Goal: Task Accomplishment & Management: Manage account settings

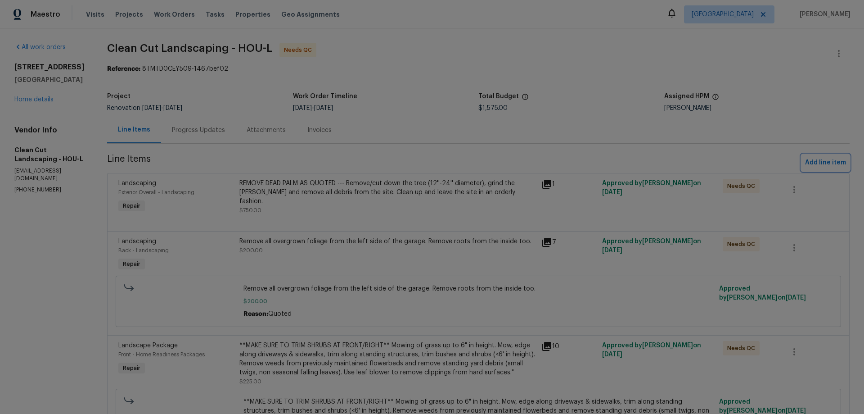
click at [814, 160] on span "Add line item" at bounding box center [825, 162] width 41 height 11
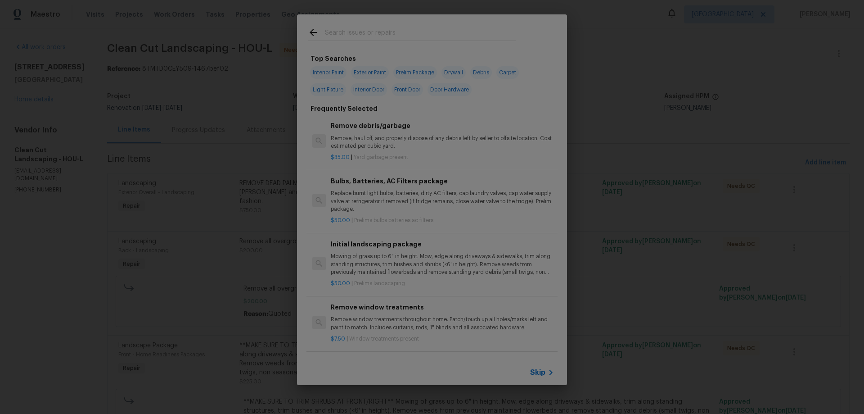
click at [539, 374] on span "Skip" at bounding box center [537, 372] width 15 height 9
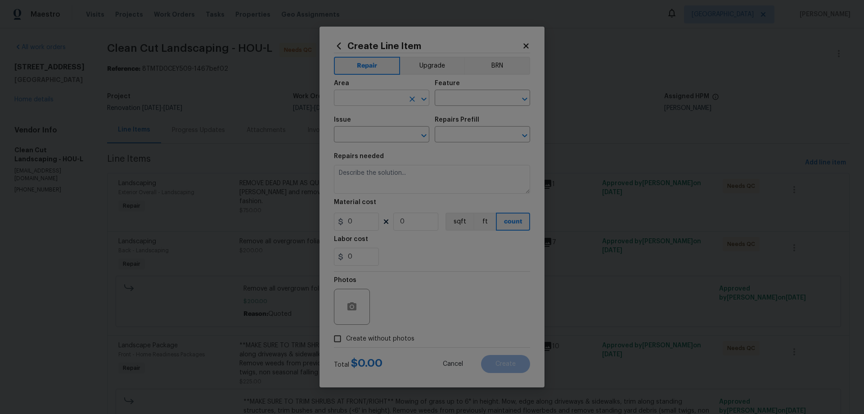
click at [370, 98] on input "text" at bounding box center [369, 99] width 70 height 14
click at [382, 130] on li "Exterior Overall" at bounding box center [381, 133] width 95 height 15
type input "Exterior Overall"
click at [478, 94] on input "text" at bounding box center [470, 99] width 70 height 14
click at [475, 135] on li "Landscaping" at bounding box center [482, 140] width 95 height 15
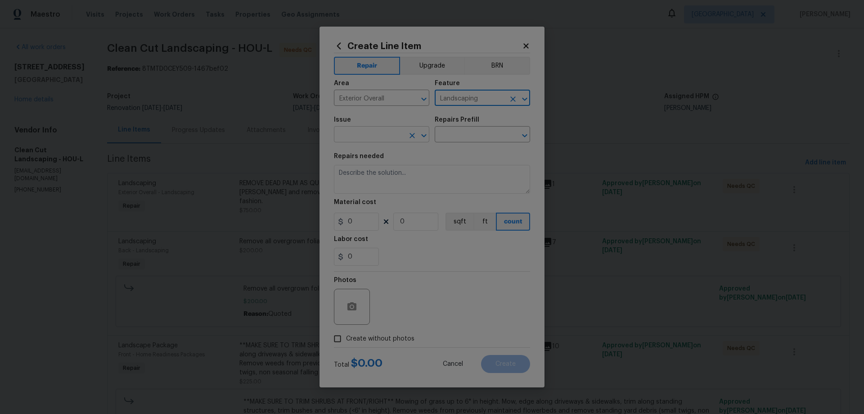
type input "Landscaping"
click at [369, 137] on input "text" at bounding box center [369, 135] width 70 height 14
drag, startPoint x: 377, startPoint y: 183, endPoint x: 443, endPoint y: 160, distance: 70.6
click at [377, 183] on li "Dead/overgrown tree or foliage" at bounding box center [381, 181] width 95 height 24
type input "Dead/overgrown tree or foliage"
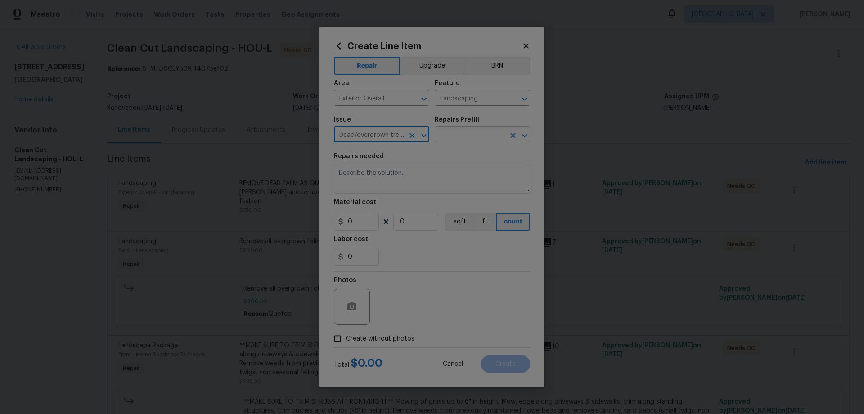
click at [462, 135] on input "text" at bounding box center [470, 135] width 70 height 14
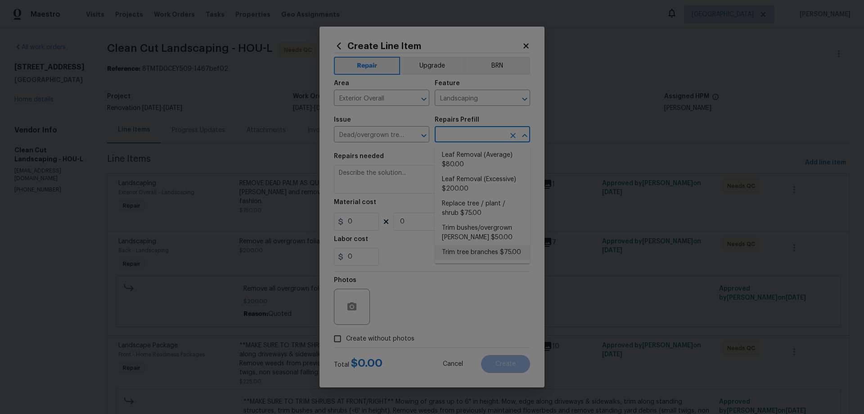
click at [481, 249] on li "Trim tree branches $75.00" at bounding box center [482, 252] width 95 height 15
type input "Trim tree branches $75.00"
type textarea "Trim back overgrown tree branches in contact with home & branches hanging low o…"
type input "75"
type input "1"
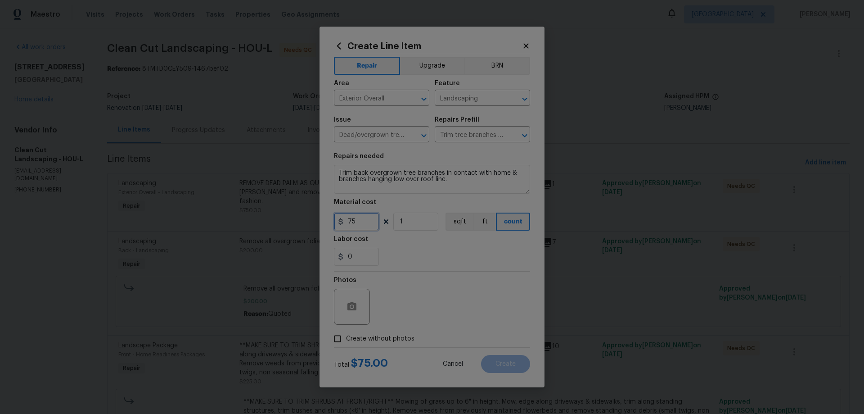
click at [346, 220] on input "75" at bounding box center [356, 221] width 45 height 18
type input "175"
click at [366, 338] on span "Create without photos" at bounding box center [380, 338] width 68 height 9
click at [346, 338] on input "Create without photos" at bounding box center [337, 338] width 17 height 17
checkbox input "true"
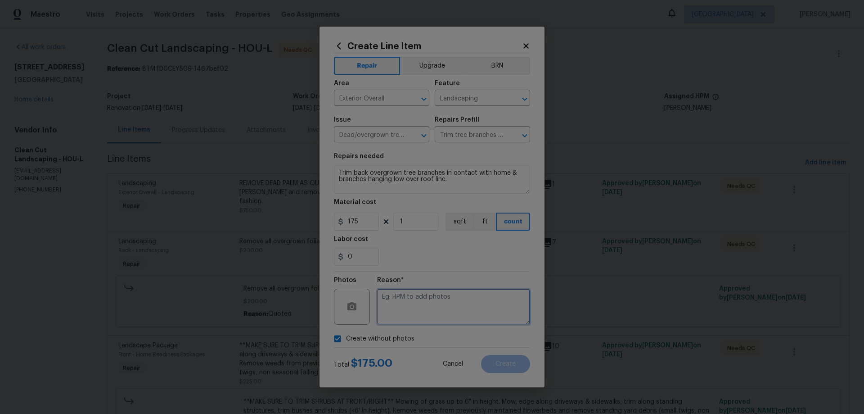
click at [440, 317] on textarea at bounding box center [453, 306] width 153 height 36
type textarea "HPM to add photos"
click at [502, 372] on button "Create" at bounding box center [505, 364] width 49 height 18
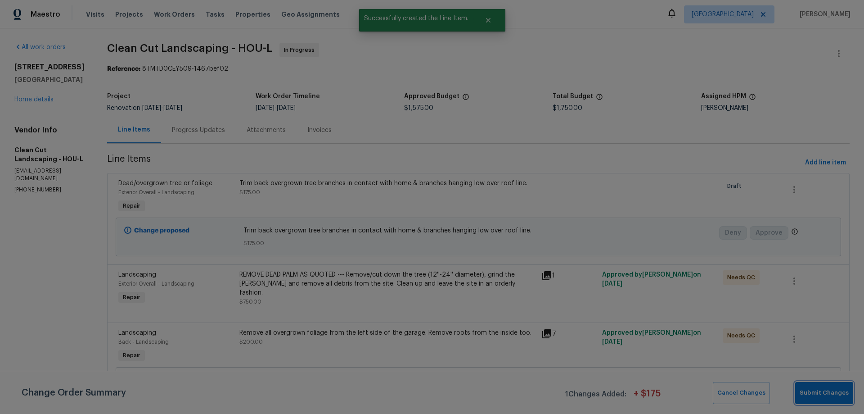
click at [831, 391] on span "Submit Changes" at bounding box center [824, 392] width 49 height 10
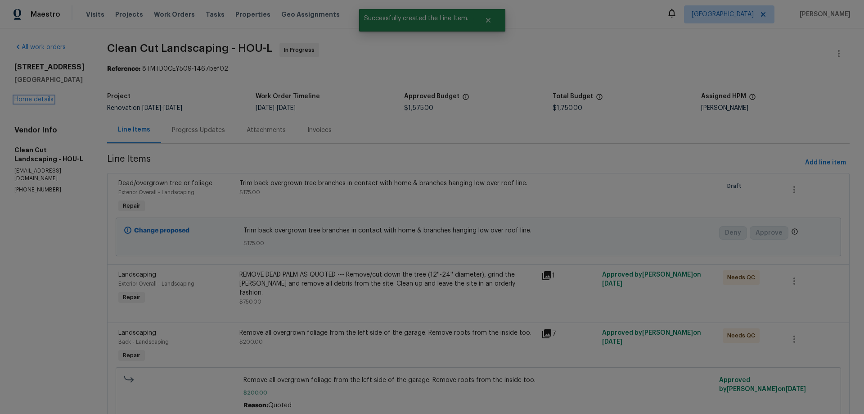
click at [40, 98] on link "Home details" at bounding box center [33, 99] width 39 height 6
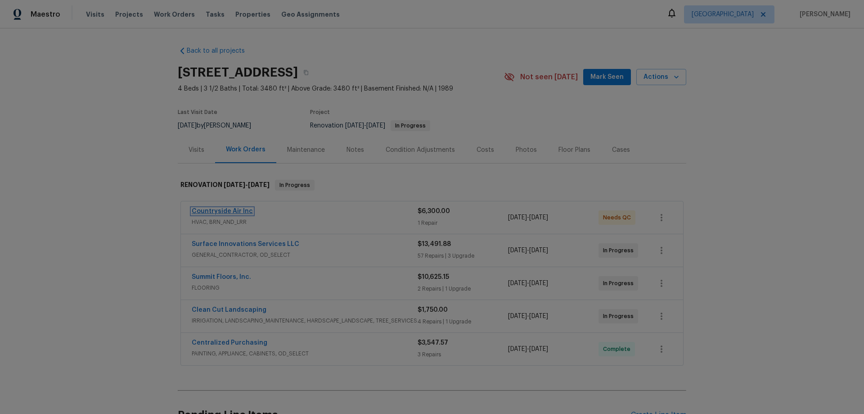
click at [234, 209] on link "Countryside Air Inc" at bounding box center [222, 211] width 61 height 6
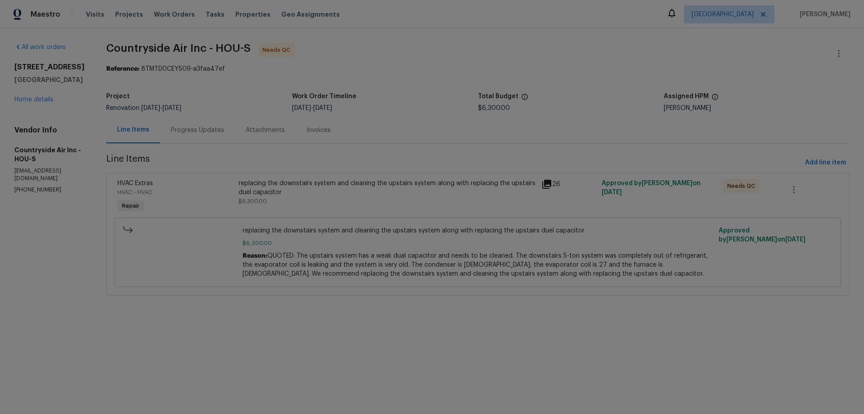
click at [312, 188] on div "replacing the downstairs system and cleaning the upstairs system along with rep…" at bounding box center [386, 188] width 297 height 18
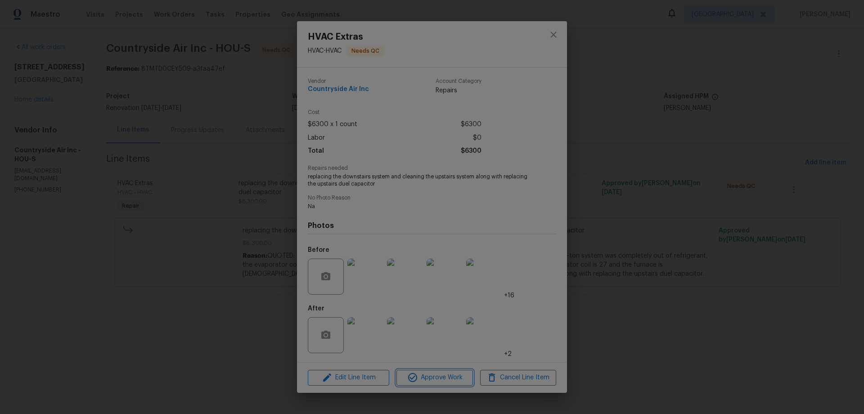
click at [433, 379] on span "Approve Work" at bounding box center [434, 377] width 71 height 11
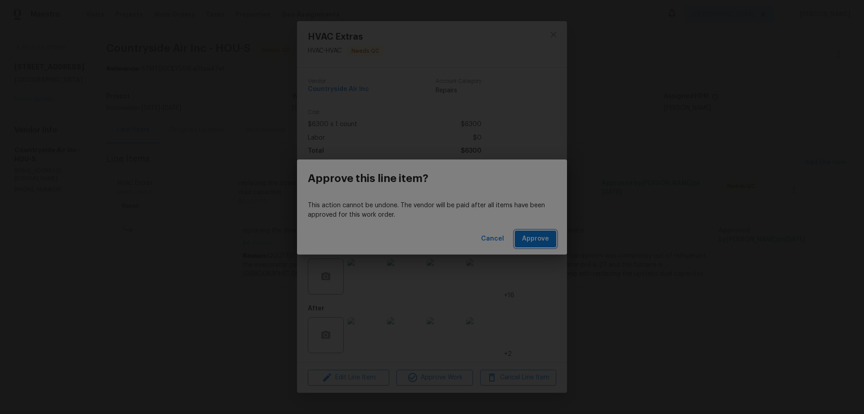
click at [534, 236] on span "Approve" at bounding box center [535, 238] width 27 height 11
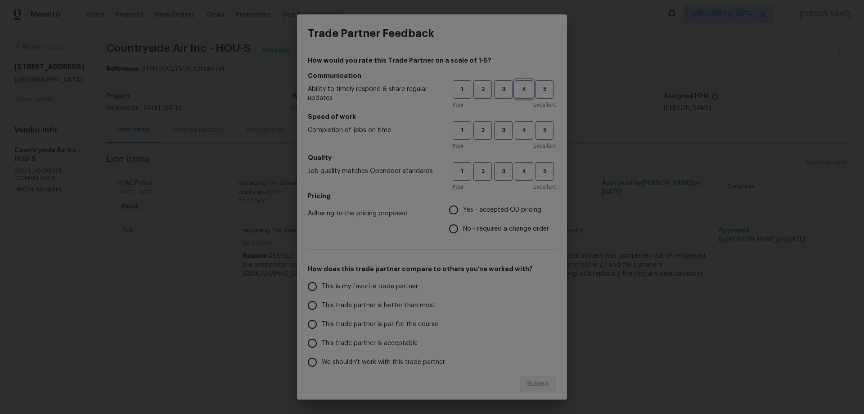
click at [515, 95] on button "4" at bounding box center [524, 89] width 18 height 18
drag, startPoint x: 494, startPoint y: 134, endPoint x: 497, endPoint y: 158, distance: 24.1
click at [494, 137] on button "3" at bounding box center [503, 130] width 18 height 18
drag, startPoint x: 499, startPoint y: 162, endPoint x: 499, endPoint y: 171, distance: 8.6
click at [499, 163] on div "Quality Job quality matches Opendoor standards 1 2 3 4 5 Poor Excellent" at bounding box center [432, 172] width 248 height 38
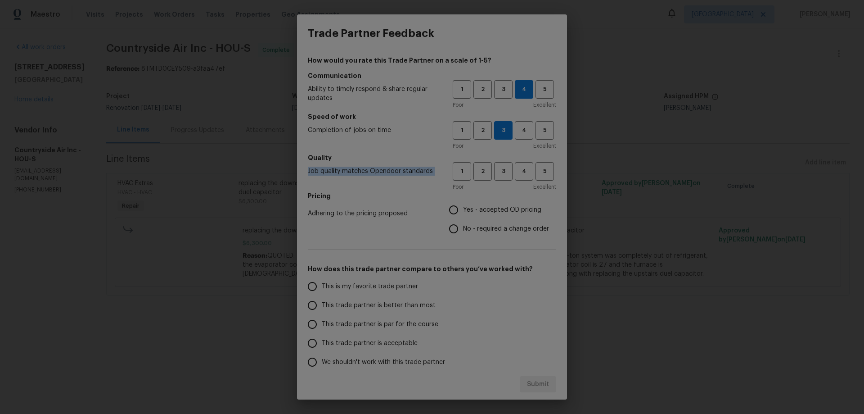
drag, startPoint x: 499, startPoint y: 171, endPoint x: 499, endPoint y: 178, distance: 7.7
click at [499, 171] on span "3" at bounding box center [503, 171] width 17 height 10
click at [490, 243] on div "How would you rate this Trade Partner on a scale of 1-5? Communication Ability …" at bounding box center [432, 232] width 248 height 352
click at [447, 209] on input "Yes - accepted OD pricing" at bounding box center [453, 209] width 19 height 19
radio input "true"
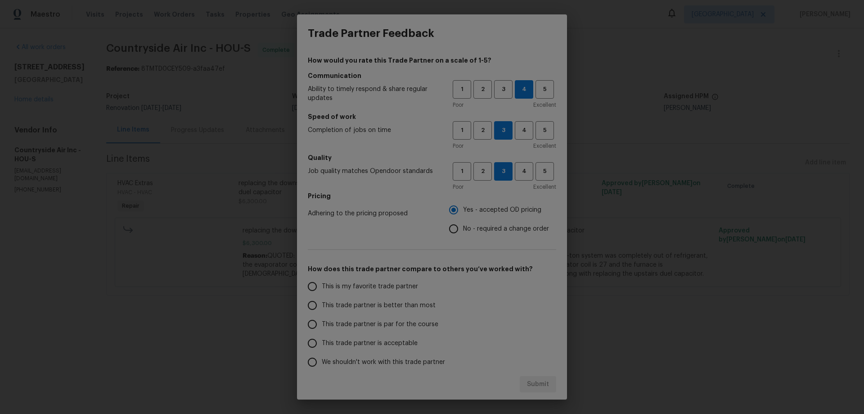
click at [373, 324] on span "This trade partner is par for the course" at bounding box center [380, 323] width 117 height 9
click at [322, 324] on input "This trade partner is par for the course" at bounding box center [312, 324] width 19 height 19
radio input "false"
click at [358, 303] on span "This trade partner is better than most" at bounding box center [379, 305] width 114 height 9
click at [322, 303] on input "This trade partner is better than most" at bounding box center [312, 305] width 19 height 19
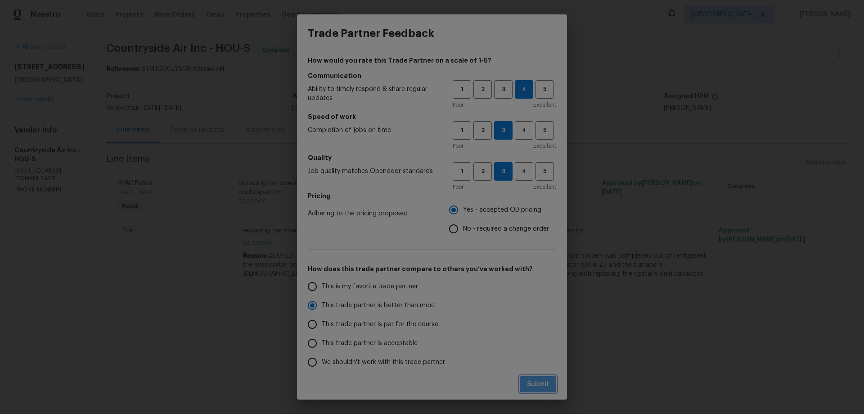
click at [538, 382] on span "Submit" at bounding box center [538, 383] width 22 height 11
radio input "true"
radio input "false"
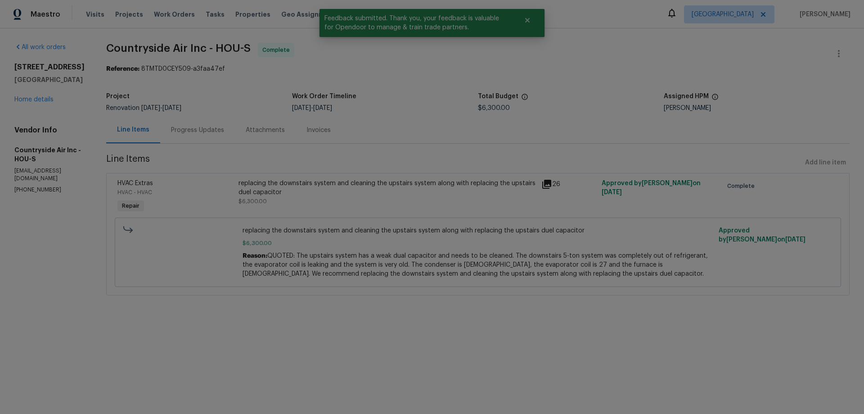
click at [303, 320] on html "Maestro Visits Projects Work Orders Tasks Properties Geo Assignments Houston Jo…" at bounding box center [432, 160] width 864 height 320
click at [31, 103] on link "Home details" at bounding box center [33, 99] width 39 height 6
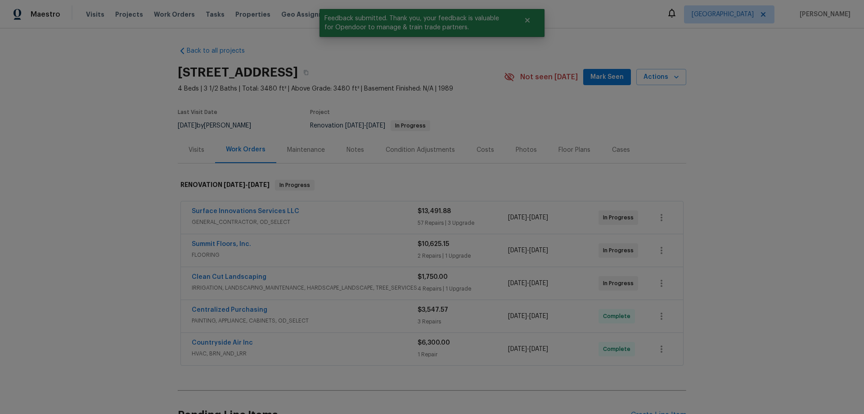
click at [616, 78] on span "Mark Seen" at bounding box center [606, 77] width 33 height 11
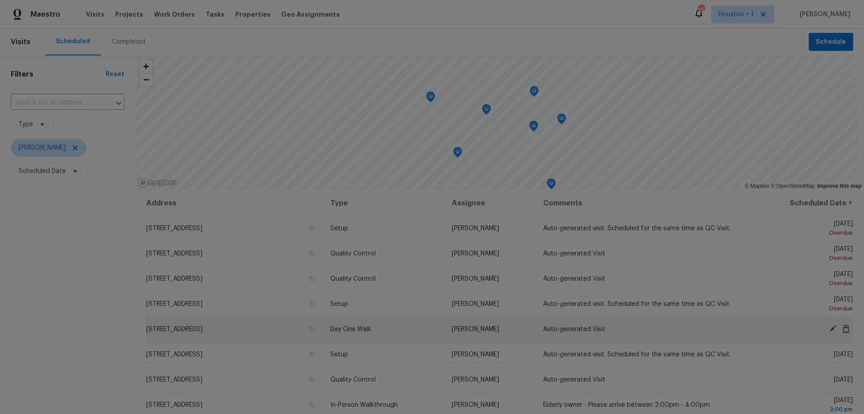
click at [842, 330] on icon at bounding box center [845, 328] width 7 height 8
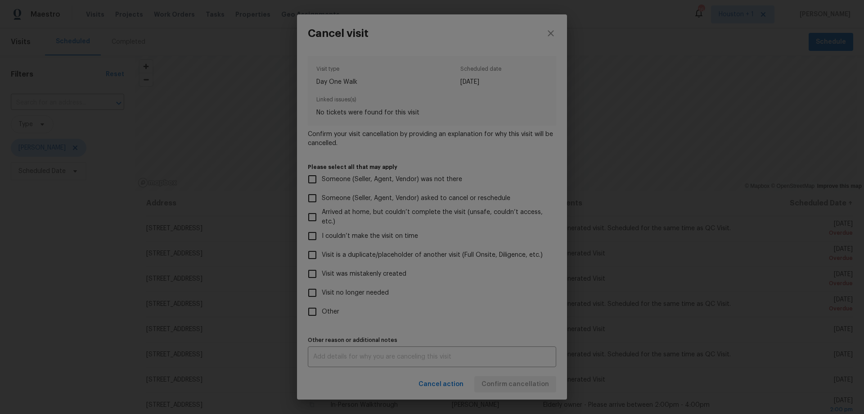
click at [372, 273] on span "Visit was mistakenly created" at bounding box center [364, 273] width 85 height 9
click at [322, 273] on input "Visit was mistakenly created" at bounding box center [312, 273] width 19 height 19
checkbox input "true"
click at [541, 384] on span "Confirm cancellation" at bounding box center [514, 383] width 67 height 11
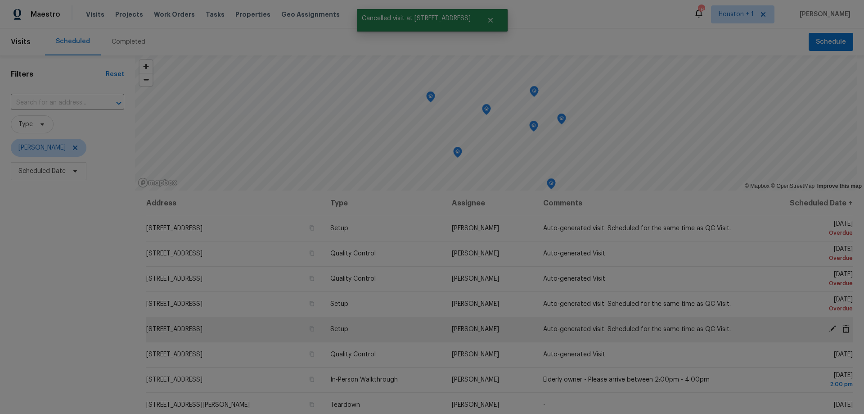
click at [842, 330] on icon at bounding box center [845, 328] width 7 height 8
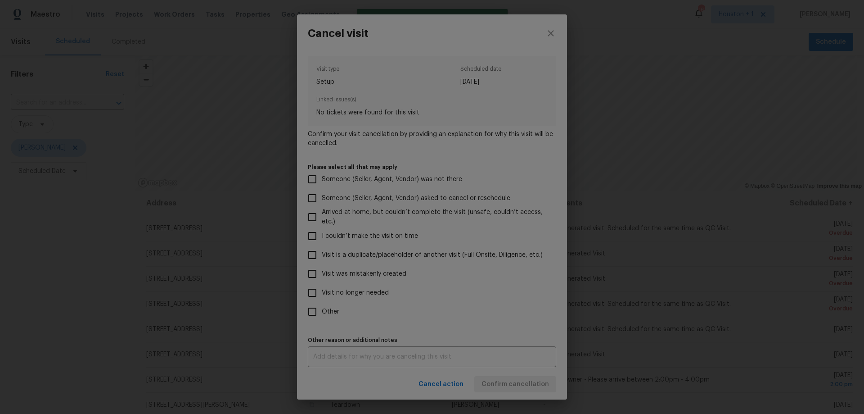
click at [376, 274] on span "Visit was mistakenly created" at bounding box center [364, 273] width 85 height 9
click at [322, 274] on input "Visit was mistakenly created" at bounding box center [312, 273] width 19 height 19
checkbox input "true"
click at [518, 384] on span "Confirm cancellation" at bounding box center [514, 383] width 67 height 11
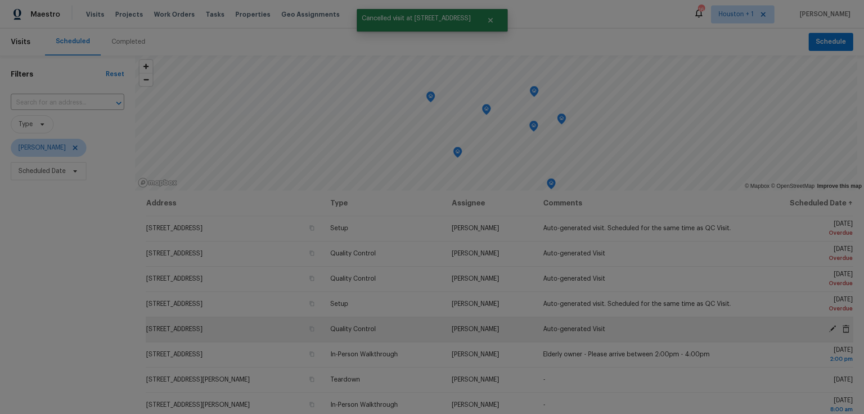
click at [842, 327] on icon at bounding box center [845, 328] width 7 height 8
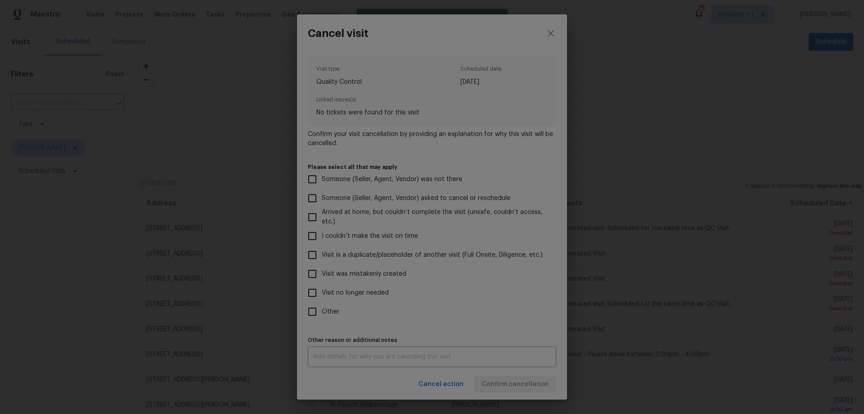
click at [346, 274] on span "Visit was mistakenly created" at bounding box center [364, 273] width 85 height 9
click at [322, 274] on input "Visit was mistakenly created" at bounding box center [312, 273] width 19 height 19
checkbox input "true"
click at [522, 384] on span "Confirm cancellation" at bounding box center [514, 383] width 67 height 11
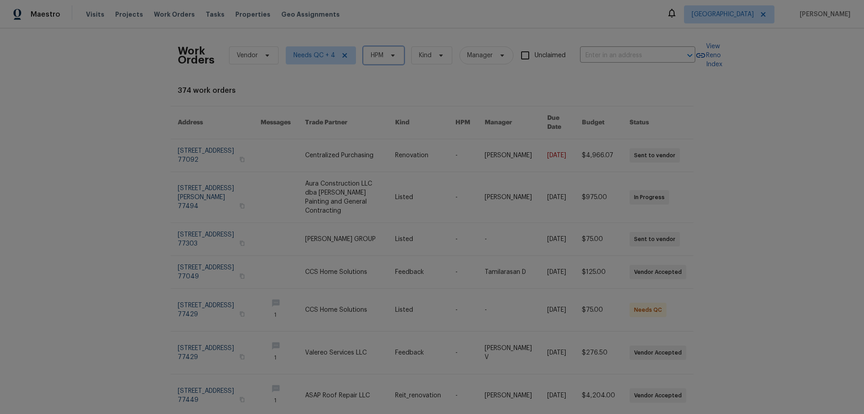
click at [373, 50] on span "HPM" at bounding box center [383, 55] width 41 height 18
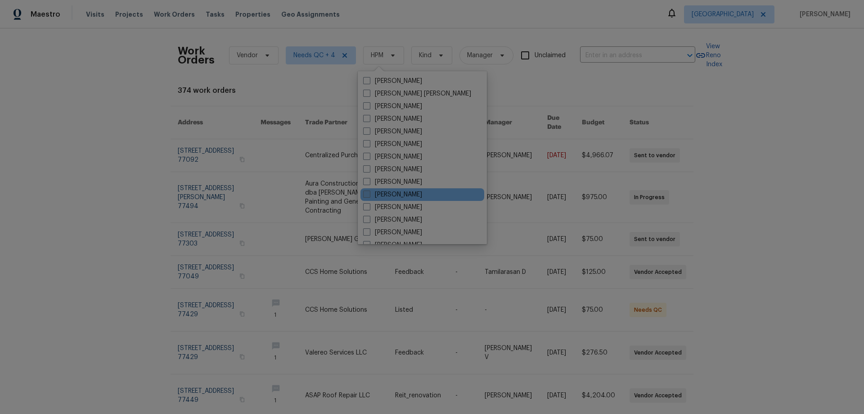
click at [395, 193] on label "[PERSON_NAME]" at bounding box center [392, 194] width 59 height 9
click at [369, 193] on input "[PERSON_NAME]" at bounding box center [366, 193] width 6 height 6
checkbox input "true"
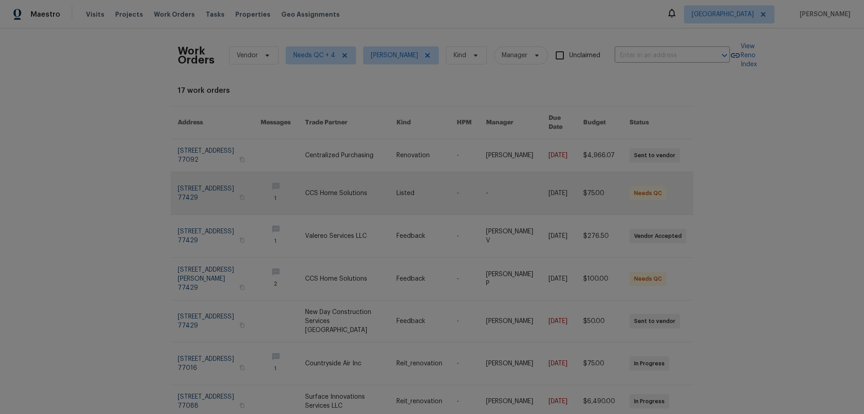
click at [217, 183] on link at bounding box center [219, 193] width 83 height 42
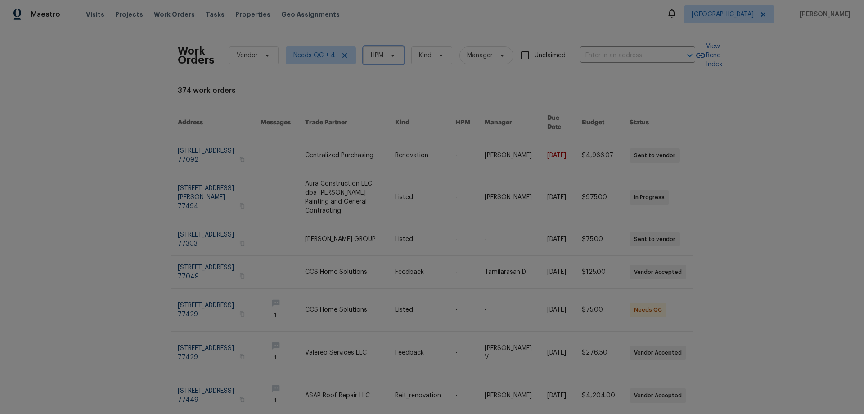
click at [371, 55] on span "HPM" at bounding box center [377, 55] width 13 height 9
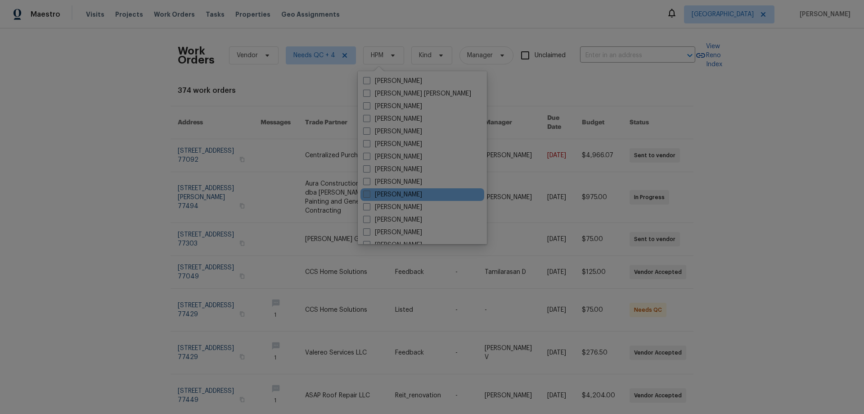
click at [398, 193] on label "[PERSON_NAME]" at bounding box center [392, 194] width 59 height 9
click at [369, 193] on input "[PERSON_NAME]" at bounding box center [366, 193] width 6 height 6
checkbox input "true"
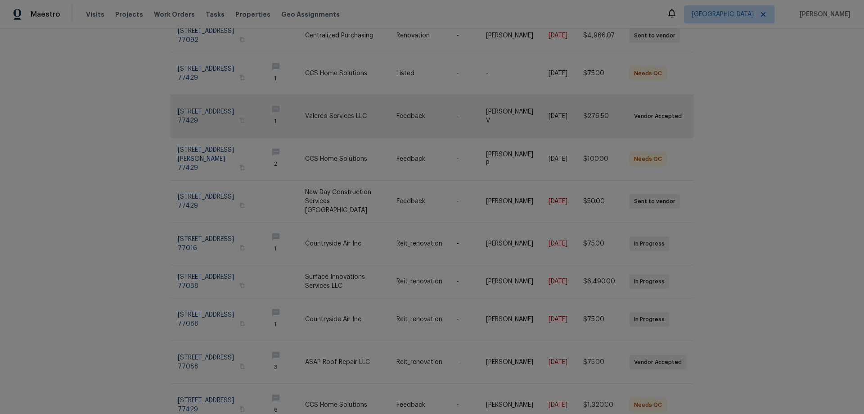
scroll to position [152, 0]
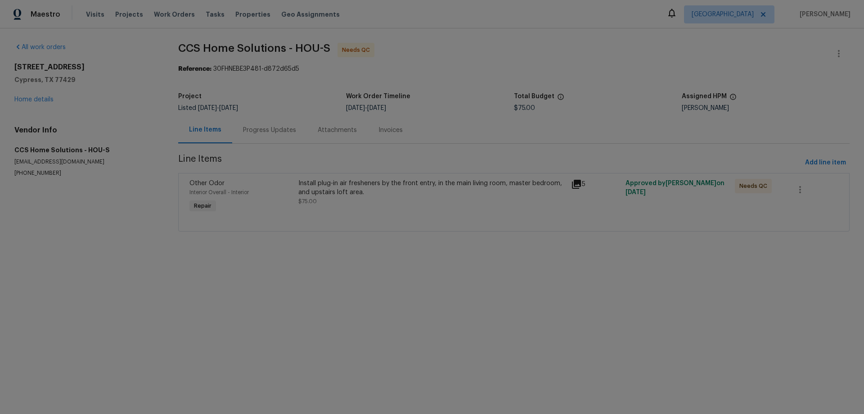
click at [369, 194] on div "Install plug-in air fresheners by the front entry, in the main living room, mas…" at bounding box center [431, 188] width 267 height 18
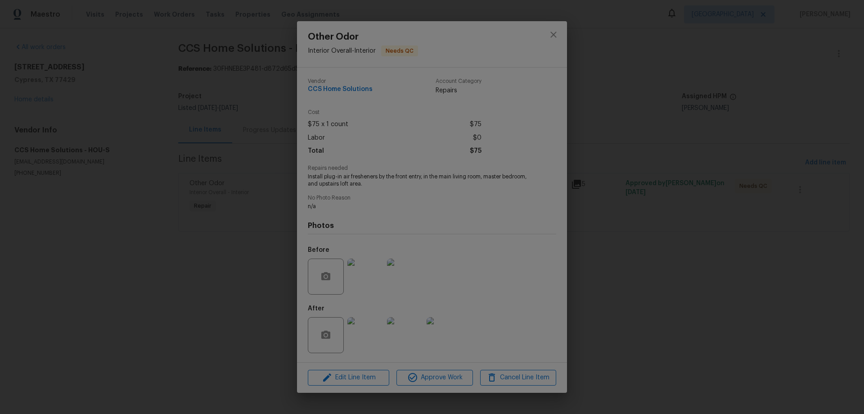
click at [369, 283] on img at bounding box center [365, 276] width 36 height 36
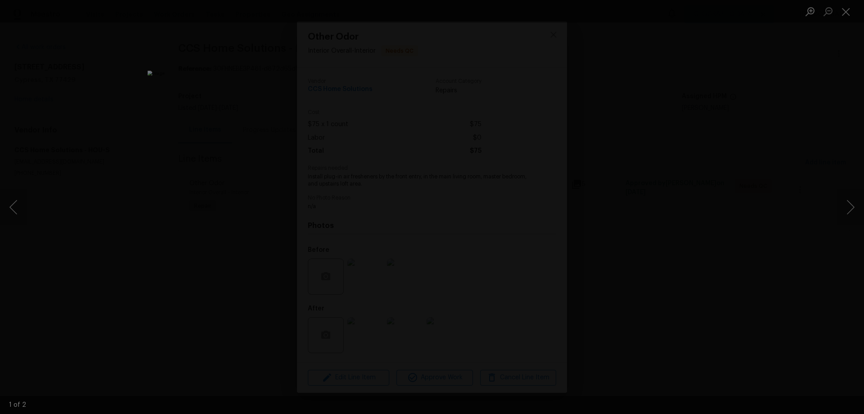
click at [663, 314] on div "Lightbox" at bounding box center [432, 207] width 864 height 414
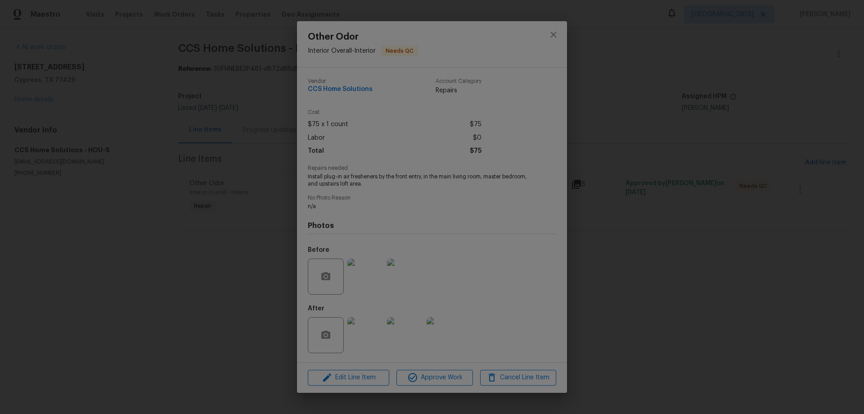
click at [369, 336] on img at bounding box center [365, 335] width 36 height 36
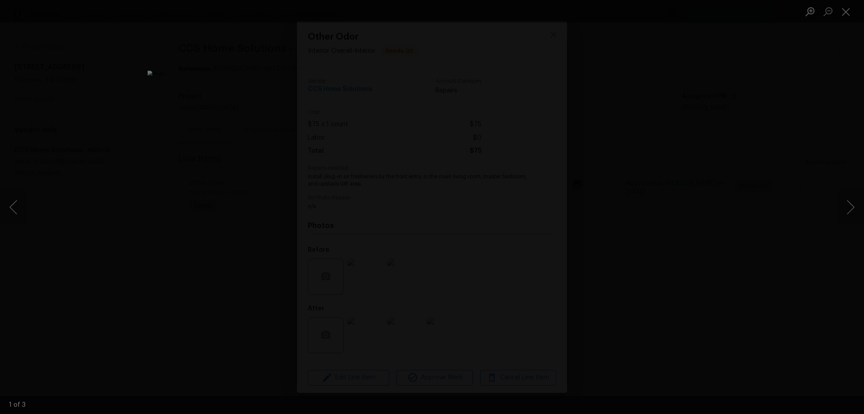
click at [670, 313] on div "Lightbox" at bounding box center [432, 207] width 864 height 414
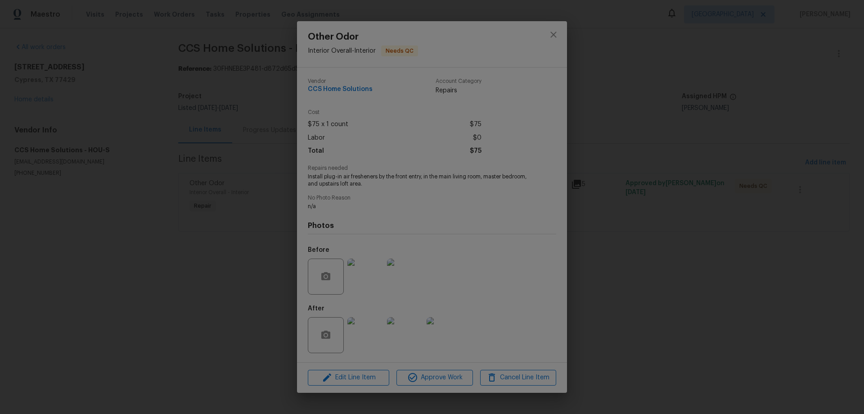
click at [413, 342] on img at bounding box center [405, 335] width 36 height 36
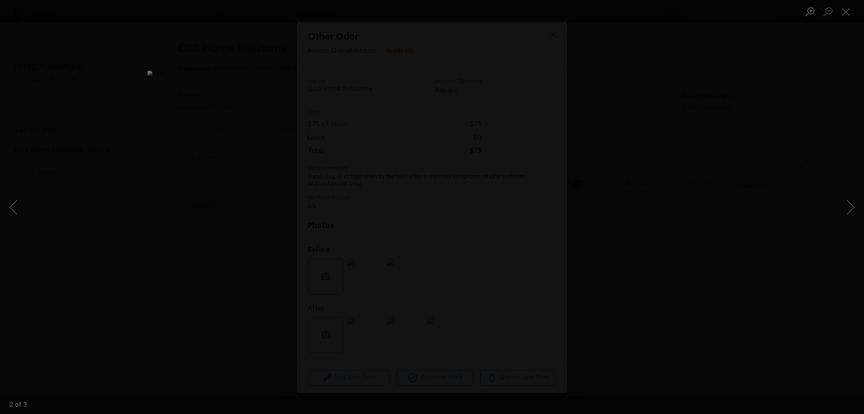
click at [661, 347] on div "Lightbox" at bounding box center [432, 207] width 864 height 414
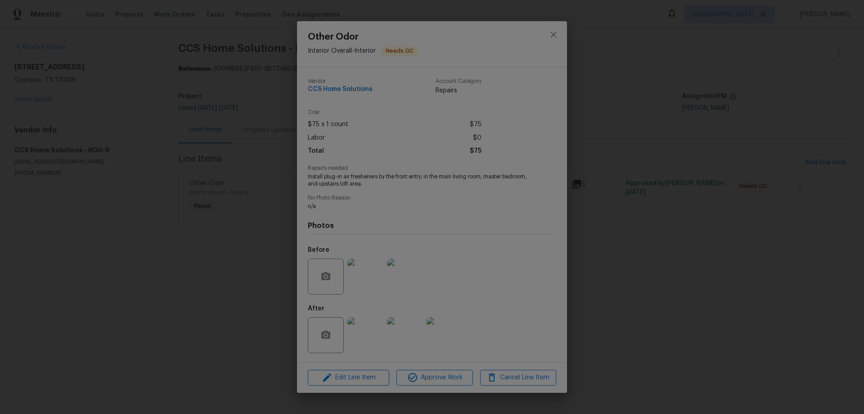
click at [452, 344] on img at bounding box center [445, 335] width 36 height 36
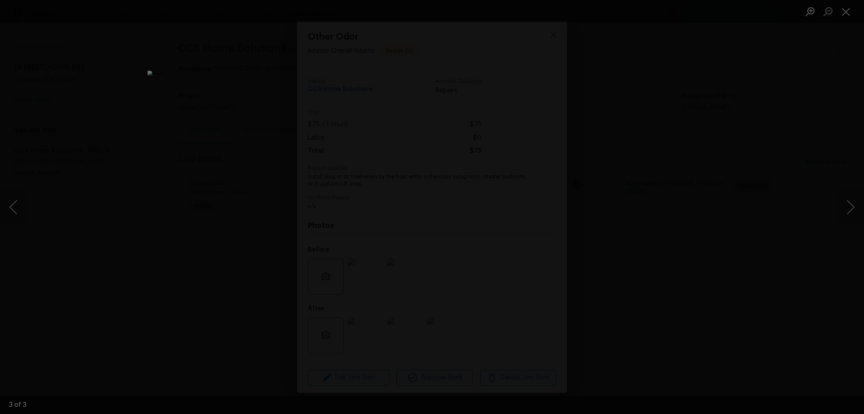
click at [670, 339] on div "Lightbox" at bounding box center [432, 207] width 864 height 414
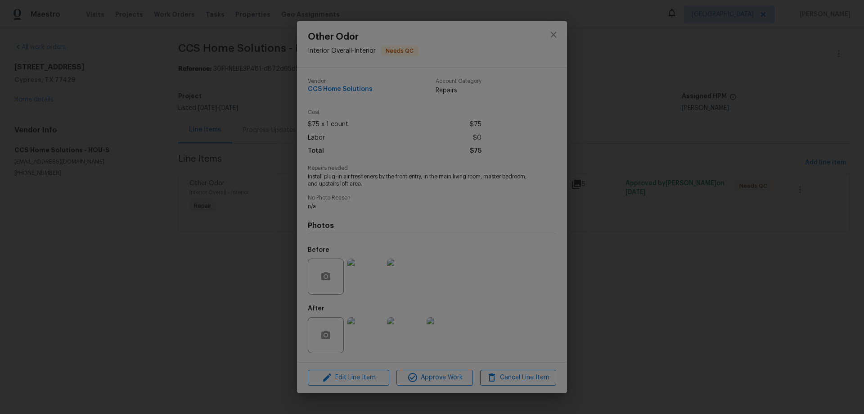
click at [455, 337] on img at bounding box center [445, 335] width 36 height 36
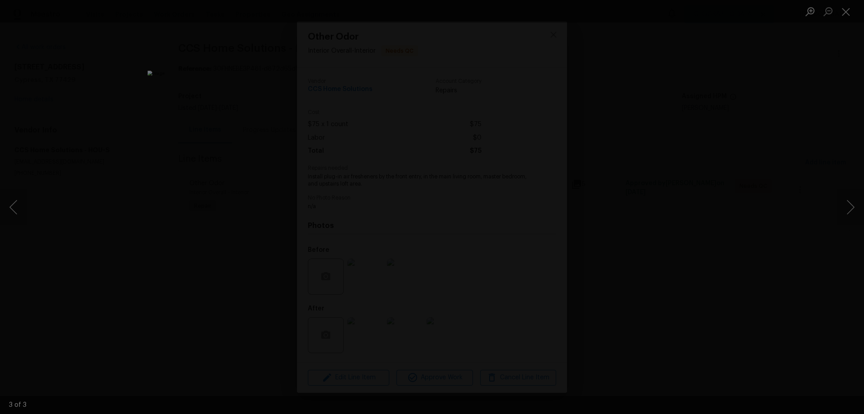
click at [664, 337] on div "Lightbox" at bounding box center [432, 207] width 864 height 414
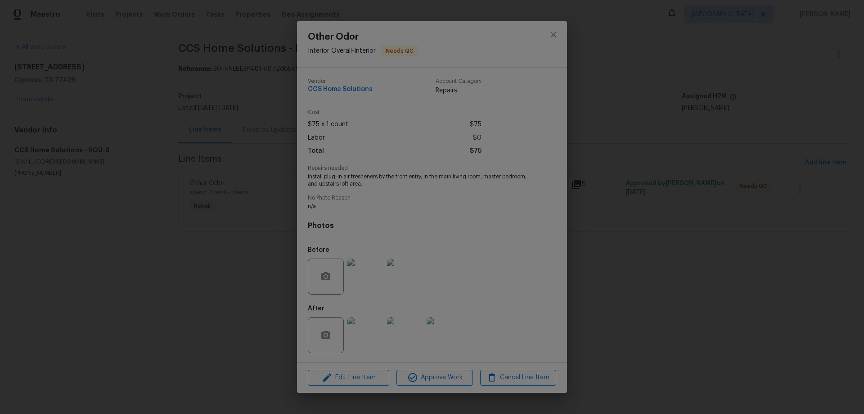
click at [445, 338] on img at bounding box center [445, 335] width 36 height 36
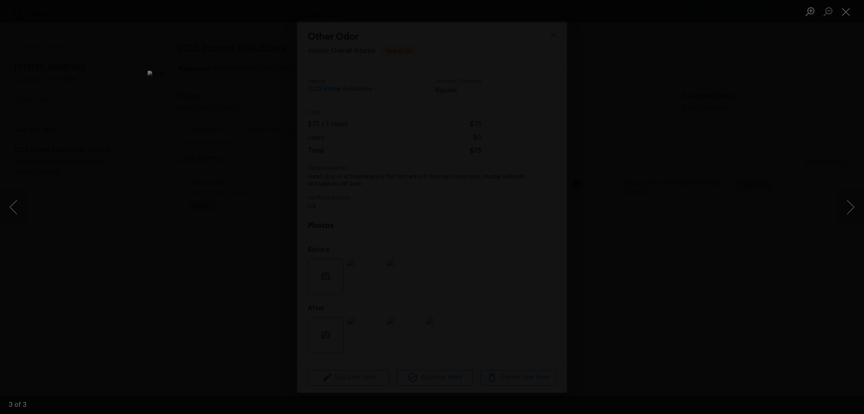
click at [653, 332] on div "Lightbox" at bounding box center [432, 207] width 864 height 414
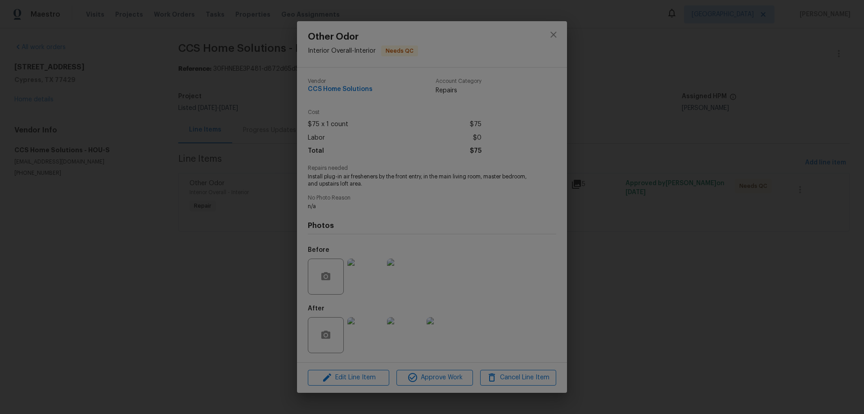
click at [404, 329] on img at bounding box center [405, 335] width 36 height 36
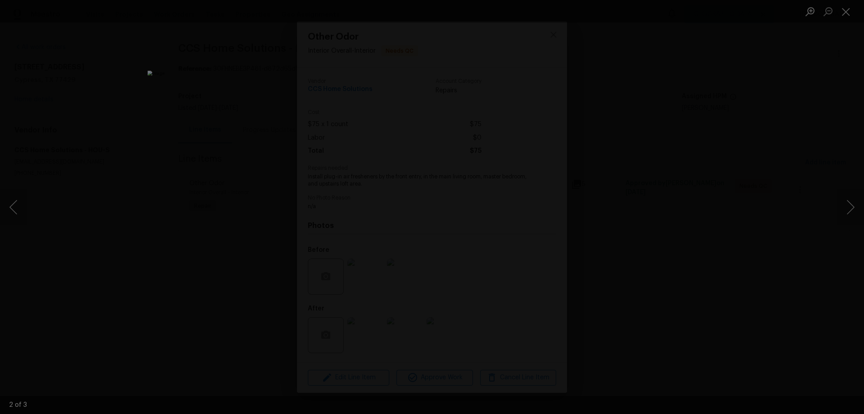
click at [647, 345] on div "Lightbox" at bounding box center [432, 207] width 864 height 414
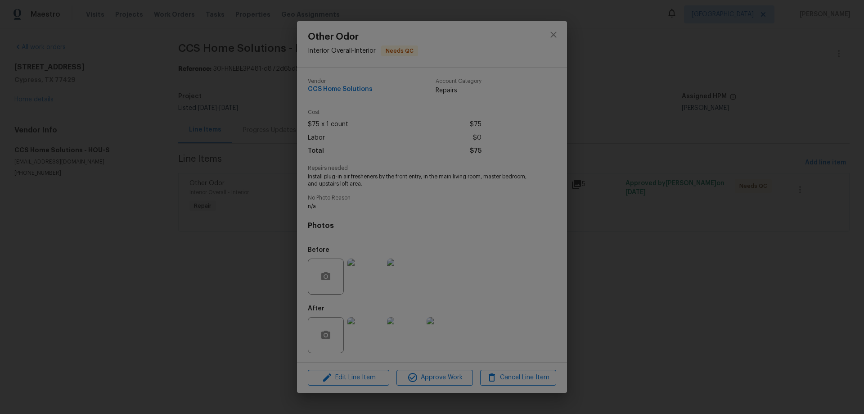
click at [357, 334] on img at bounding box center [365, 335] width 36 height 36
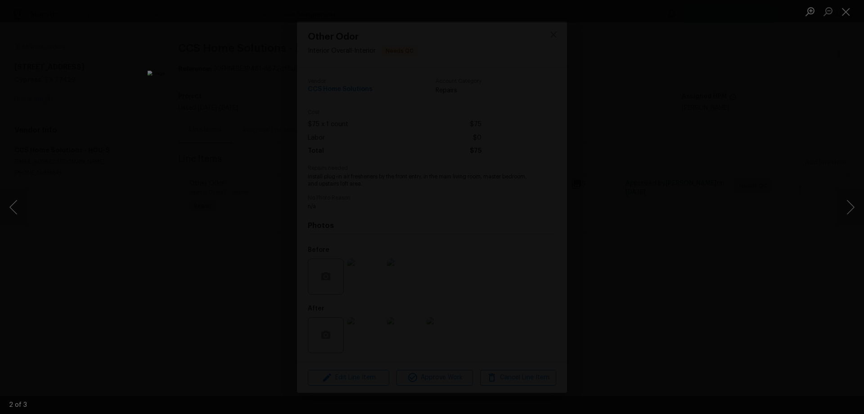
click at [708, 334] on div "Lightbox" at bounding box center [432, 207] width 864 height 414
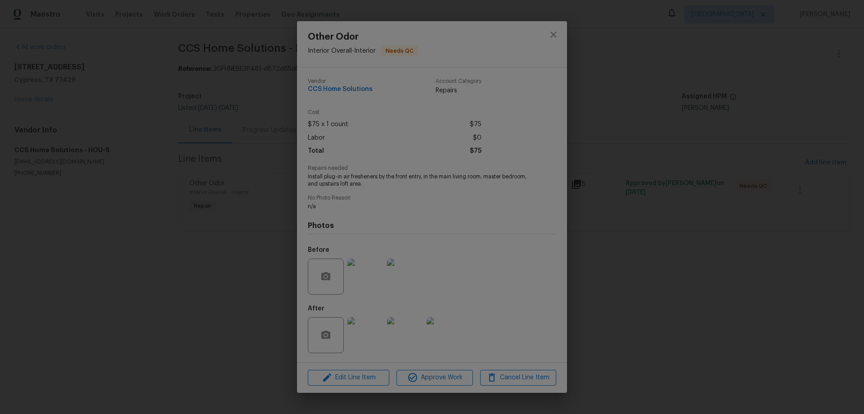
click at [360, 332] on img at bounding box center [365, 335] width 36 height 36
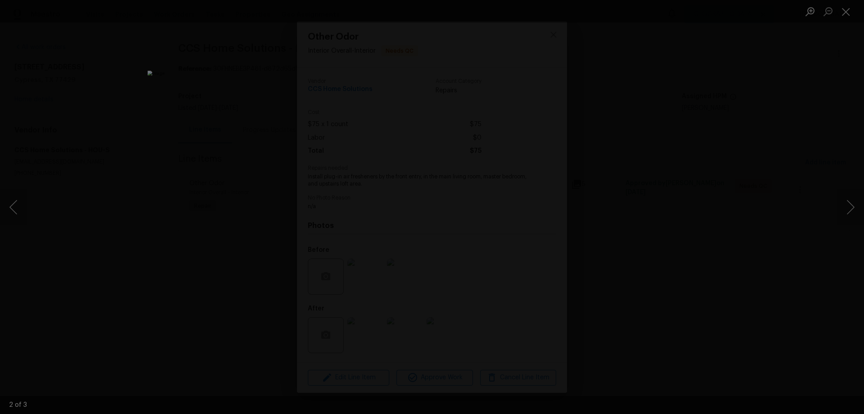
click at [211, 214] on div "Lightbox" at bounding box center [432, 207] width 864 height 414
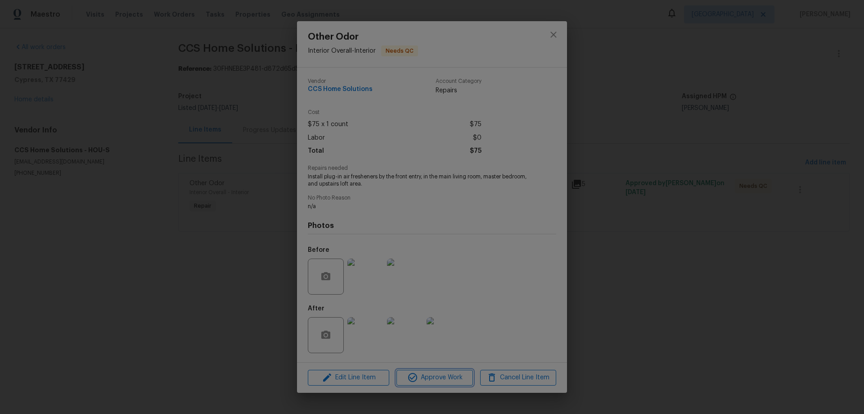
click at [458, 380] on span "Approve Work" at bounding box center [434, 377] width 71 height 11
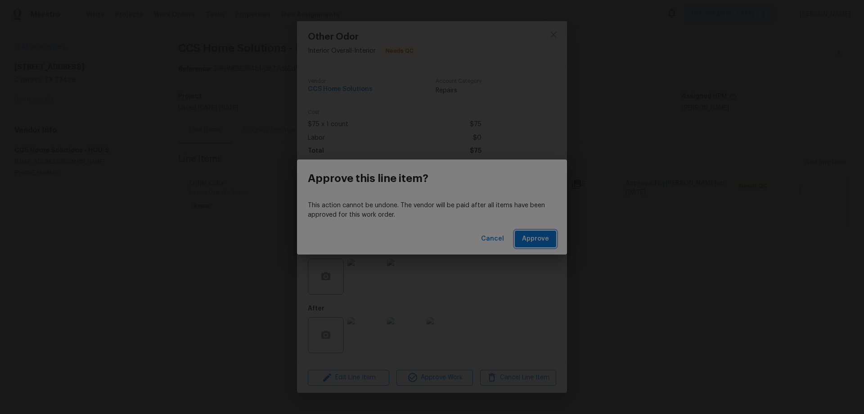
click at [535, 235] on span "Approve" at bounding box center [535, 238] width 27 height 11
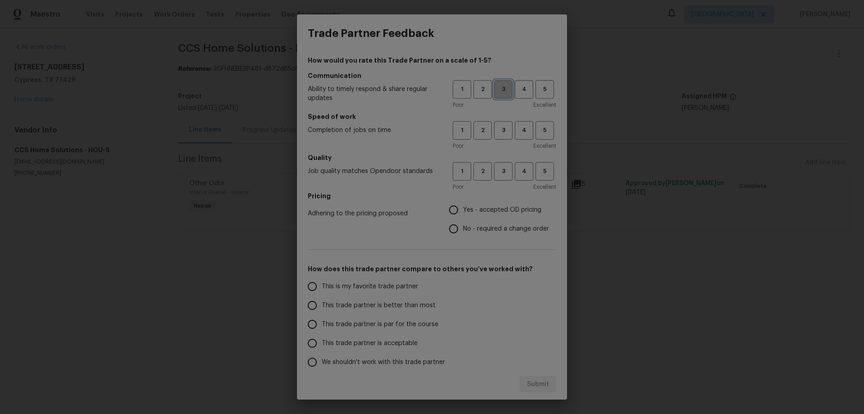
click at [498, 96] on button "3" at bounding box center [503, 89] width 18 height 18
click at [536, 132] on span "5" at bounding box center [544, 130] width 17 height 10
click at [495, 174] on span "3" at bounding box center [503, 171] width 17 height 10
click at [483, 209] on span "Yes - accepted OD pricing" at bounding box center [502, 209] width 78 height 9
click at [463, 209] on input "Yes - accepted OD pricing" at bounding box center [453, 209] width 19 height 19
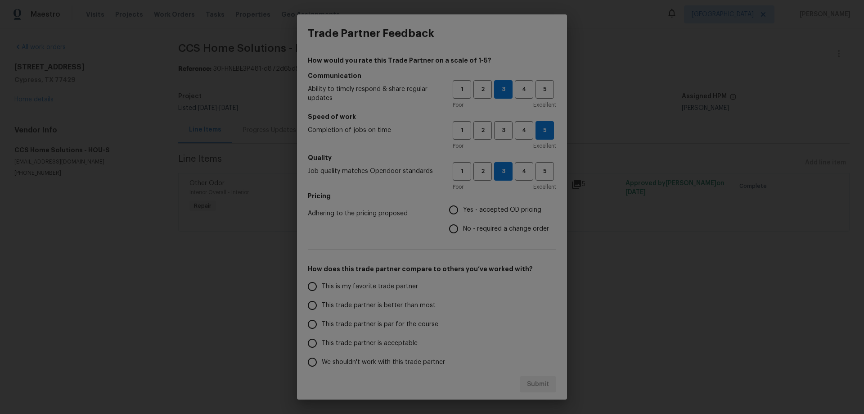
radio input "true"
click at [377, 306] on span "This trade partner is better than most" at bounding box center [379, 305] width 114 height 9
click at [322, 306] on input "This trade partner is better than most" at bounding box center [312, 305] width 19 height 19
drag, startPoint x: 535, startPoint y: 380, endPoint x: 540, endPoint y: 381, distance: 4.6
click at [535, 379] on span "Submit" at bounding box center [538, 383] width 22 height 11
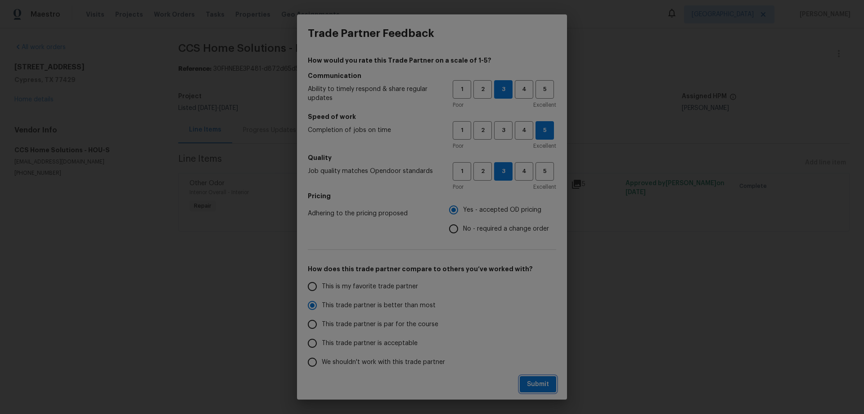
radio input "true"
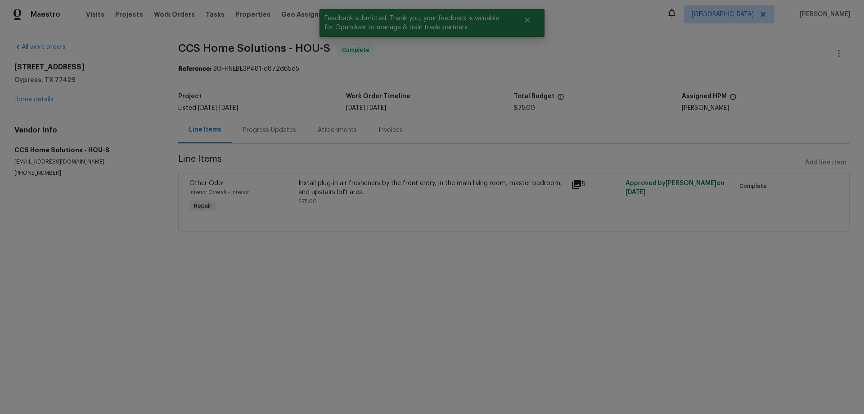
drag, startPoint x: 598, startPoint y: 325, endPoint x: 492, endPoint y: 302, distance: 109.1
click at [598, 256] on html "Maestro Visits Projects Work Orders Tasks Properties Geo Assignments Houston Jo…" at bounding box center [432, 128] width 864 height 256
click at [27, 102] on link "Home details" at bounding box center [33, 99] width 39 height 6
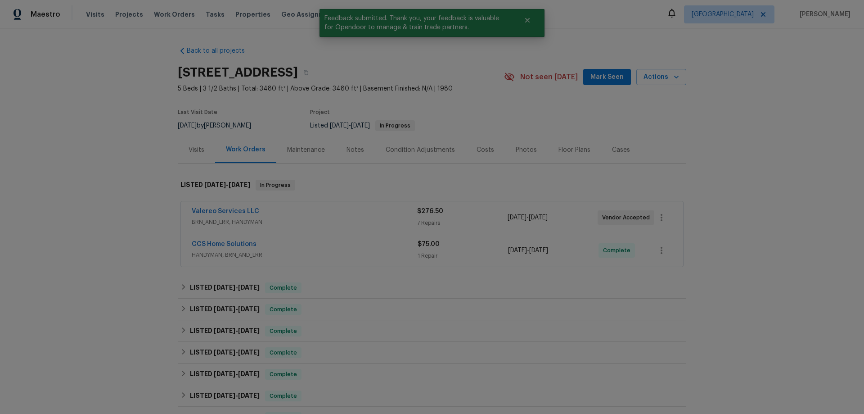
click at [601, 79] on span "Mark Seen" at bounding box center [606, 77] width 33 height 11
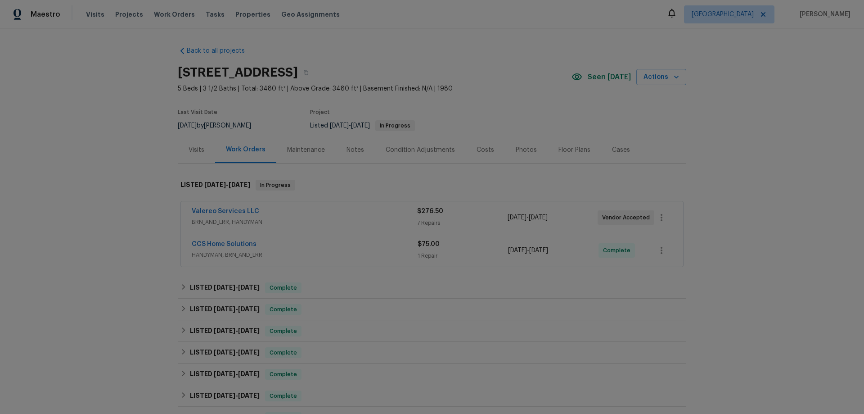
click at [281, 213] on div "Valereo Services LLC" at bounding box center [304, 212] width 225 height 11
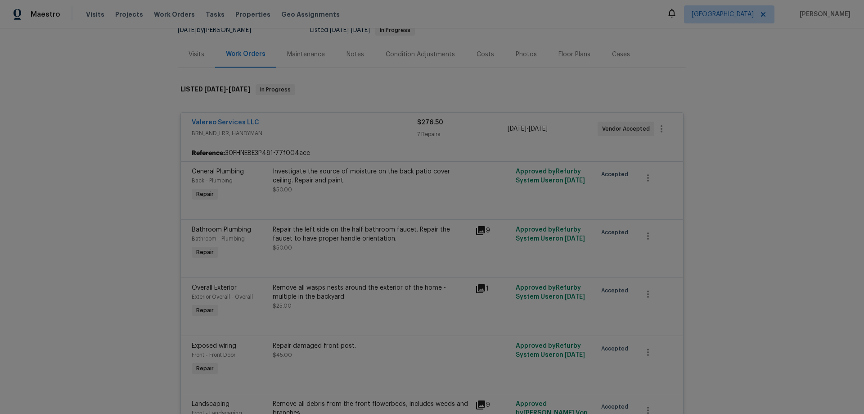
scroll to position [90, 0]
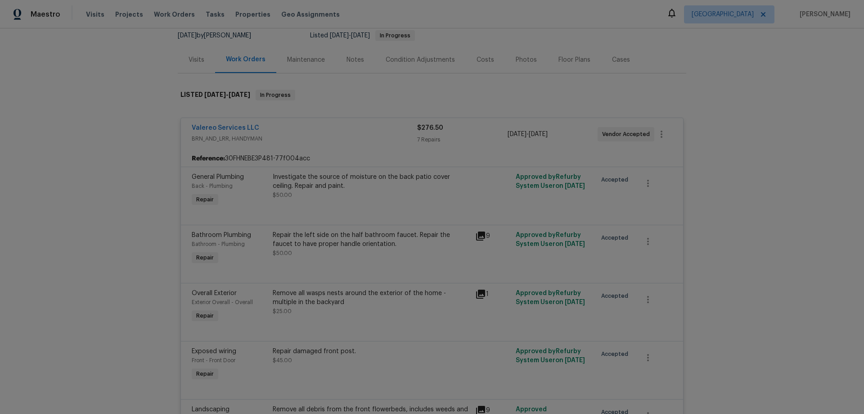
click at [369, 178] on div "Investigate the source of moisture on the back patio cover ceiling. Repair and …" at bounding box center [371, 181] width 197 height 18
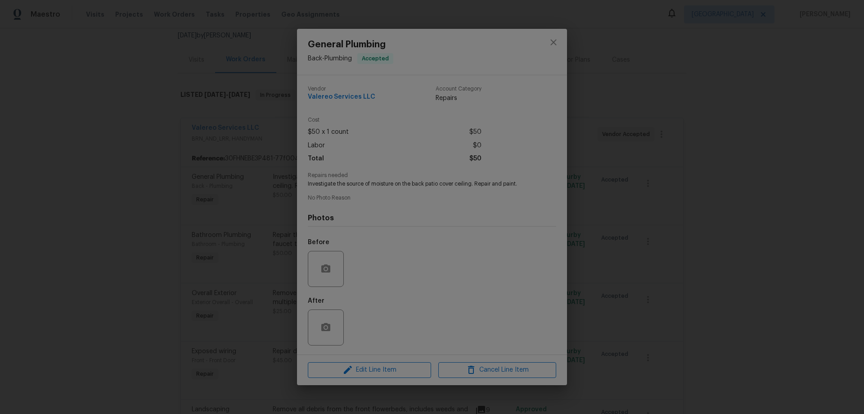
click at [96, 177] on div "General Plumbing Back - Plumbing Accepted Vendor Valereo Services LLC Account C…" at bounding box center [432, 207] width 864 height 414
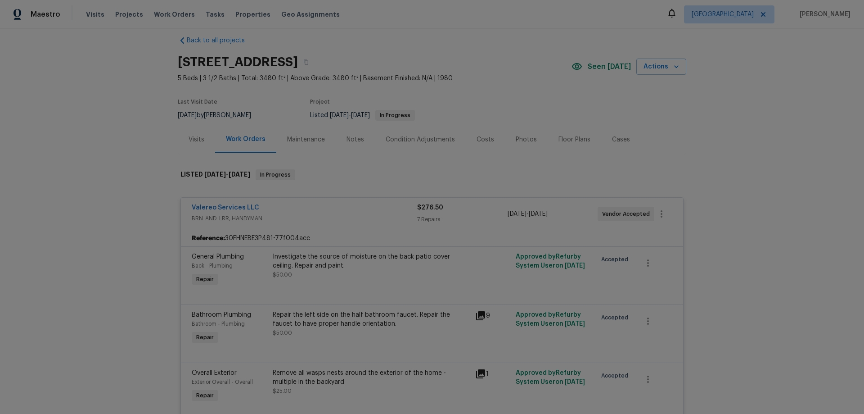
scroll to position [0, 0]
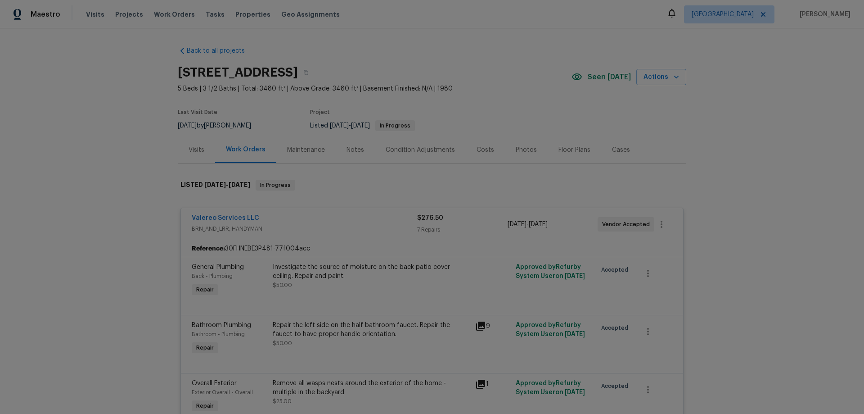
click at [289, 216] on div "Valereo Services LLC" at bounding box center [304, 218] width 225 height 11
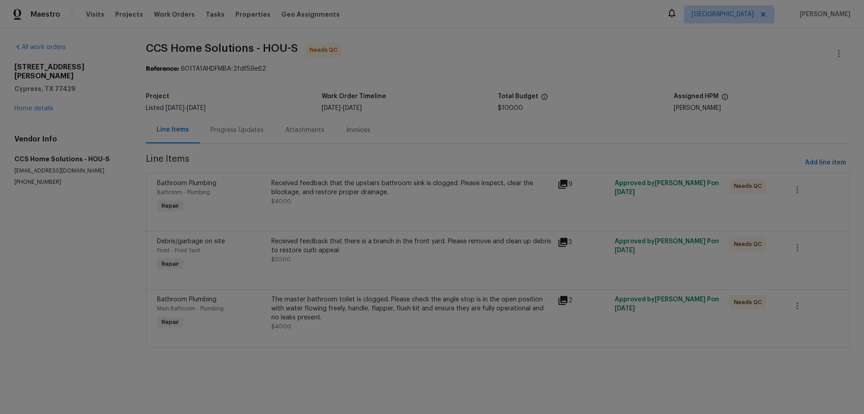
click at [255, 128] on div "Progress Updates" at bounding box center [237, 130] width 53 height 9
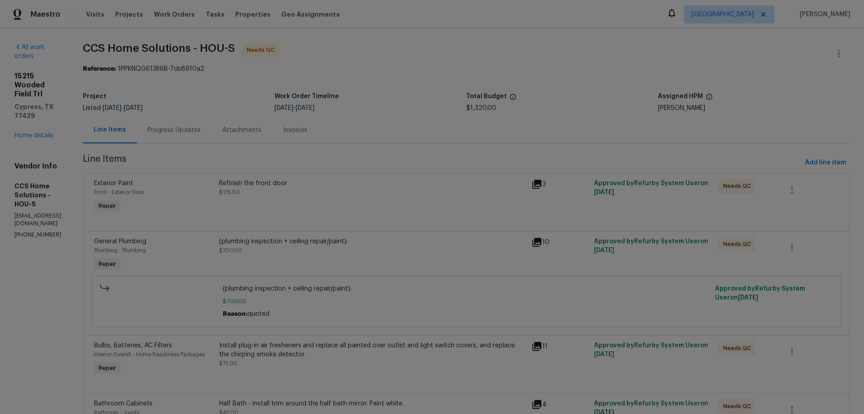
click at [180, 126] on div "Progress Updates" at bounding box center [174, 130] width 53 height 9
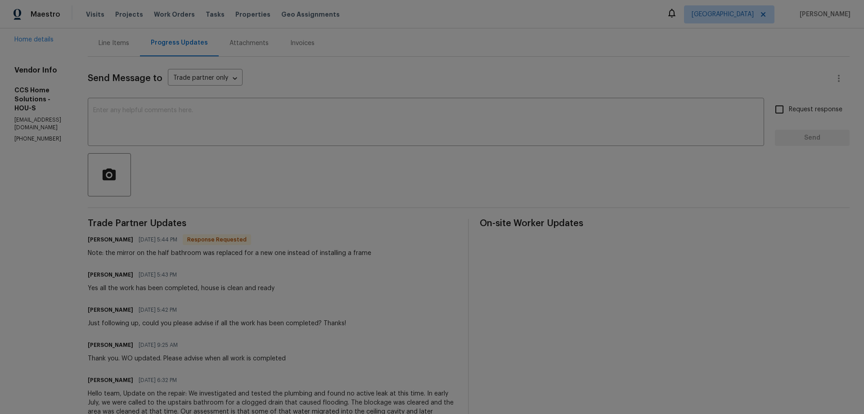
scroll to position [90, 0]
click at [129, 40] on div "Line Items" at bounding box center [114, 40] width 31 height 9
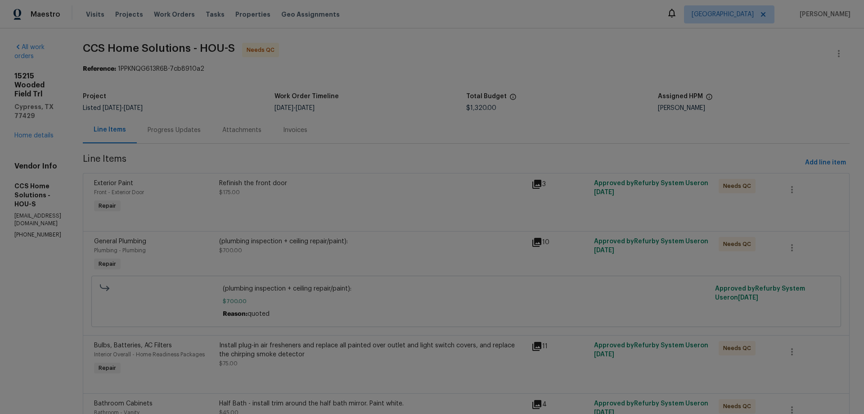
click at [282, 179] on div "Refinish the front door" at bounding box center [372, 183] width 307 height 9
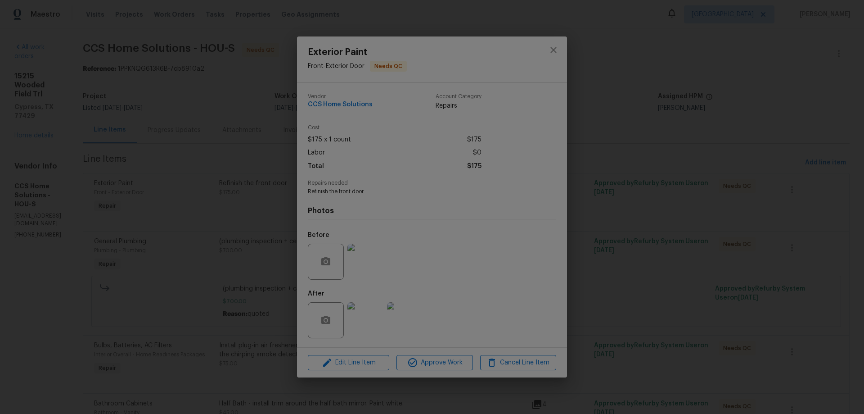
click at [360, 263] on img at bounding box center [365, 261] width 36 height 36
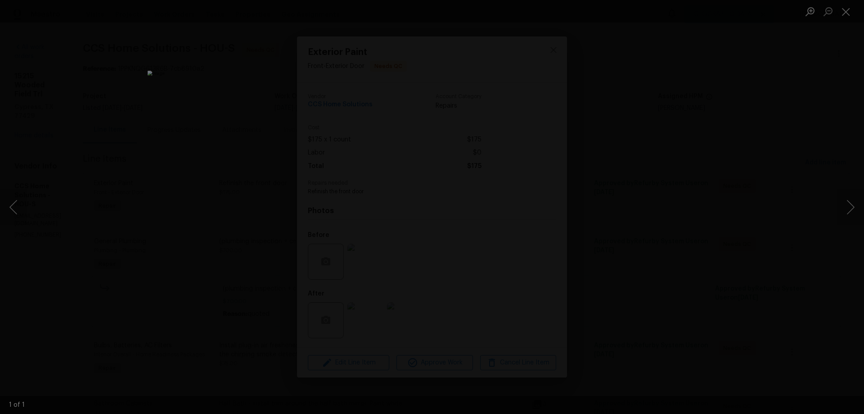
click at [725, 234] on div "Lightbox" at bounding box center [432, 207] width 864 height 414
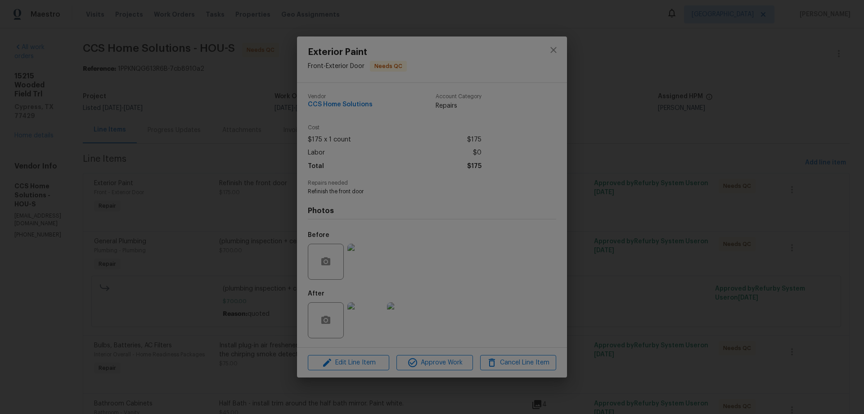
click at [371, 324] on img at bounding box center [365, 320] width 36 height 36
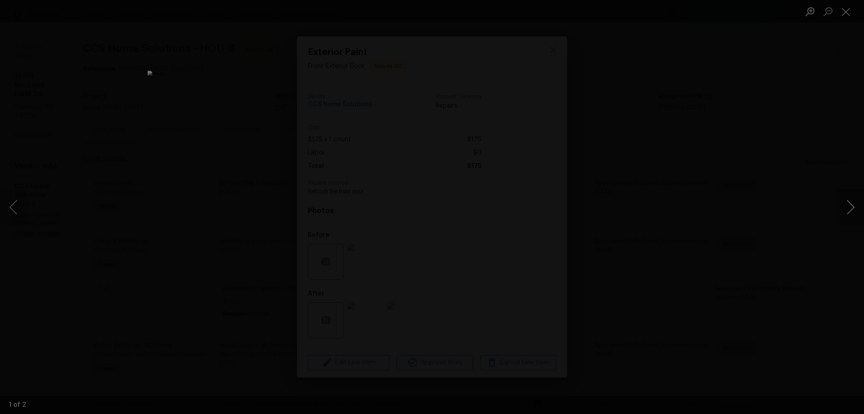
click at [850, 206] on button "Next image" at bounding box center [850, 207] width 27 height 36
click at [666, 228] on div "Lightbox" at bounding box center [432, 207] width 864 height 414
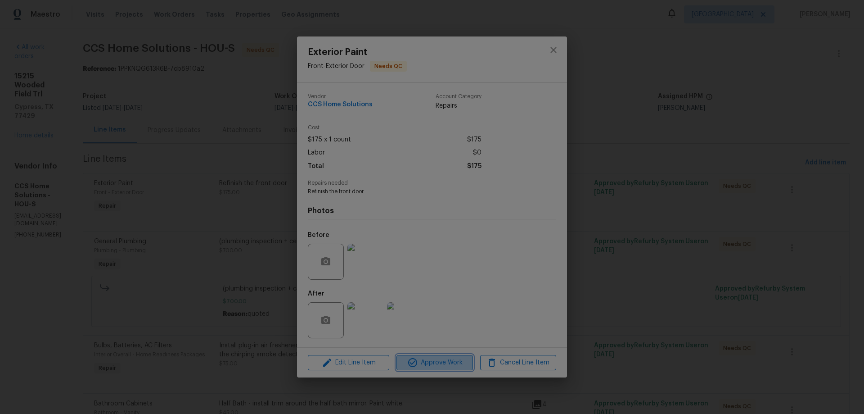
click at [433, 362] on span "Approve Work" at bounding box center [434, 362] width 71 height 11
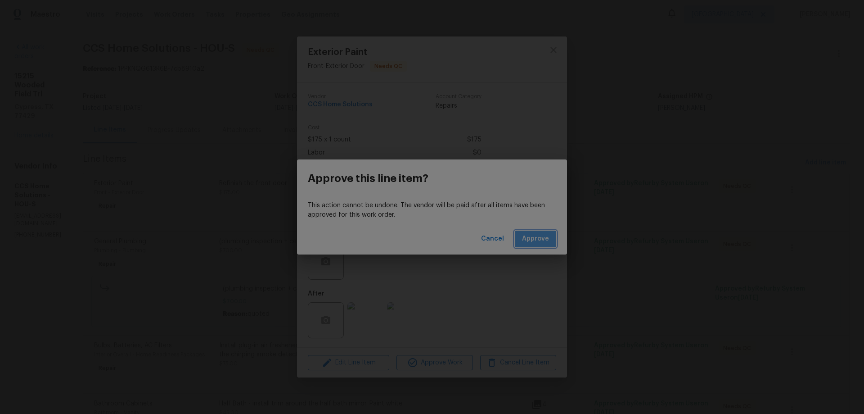
click at [537, 238] on span "Approve" at bounding box center [535, 238] width 27 height 11
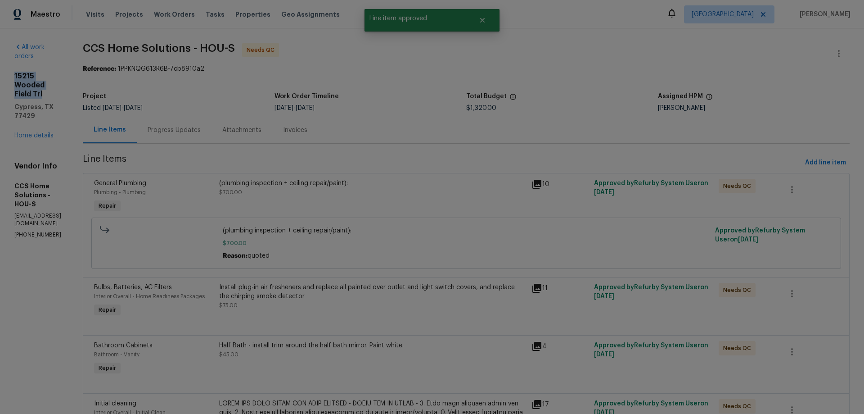
drag, startPoint x: 13, startPoint y: 66, endPoint x: 35, endPoint y: 74, distance: 23.2
click at [35, 74] on div "All work orders 15215 Wooded Field Trl Cypress, TX 77429 Home details Vendor In…" at bounding box center [432, 359] width 864 height 663
copy h2 "15215 Wooded Field Trl"
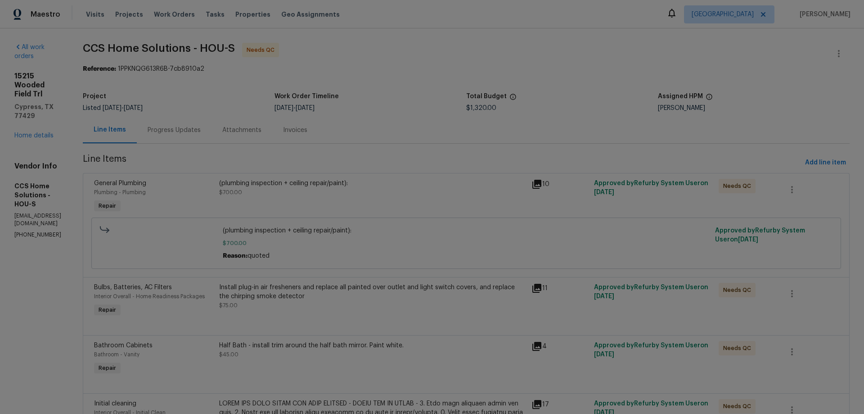
click at [61, 239] on section "All work orders 15215 Wooded Field Trl Cypress, TX 77429 Home details Vendor In…" at bounding box center [37, 360] width 47 height 634
click at [190, 131] on div "Progress Updates" at bounding box center [174, 130] width 53 height 9
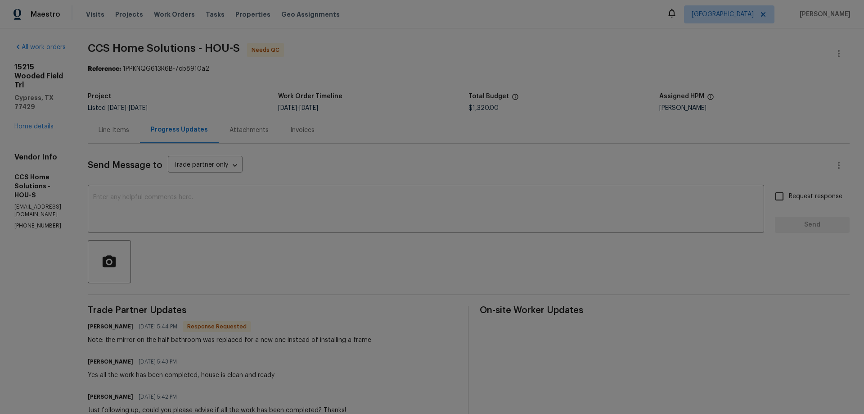
click at [129, 128] on div "Line Items" at bounding box center [114, 130] width 31 height 9
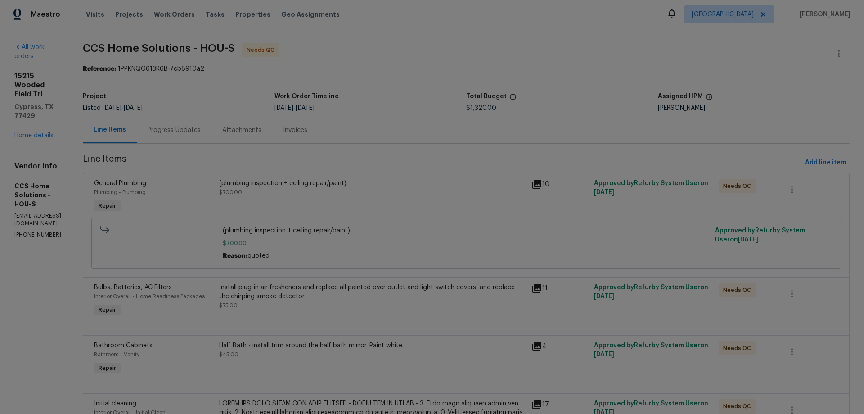
click at [311, 189] on div "(plumbing inspection + ceiling repair/paint): $700.00" at bounding box center [372, 188] width 307 height 18
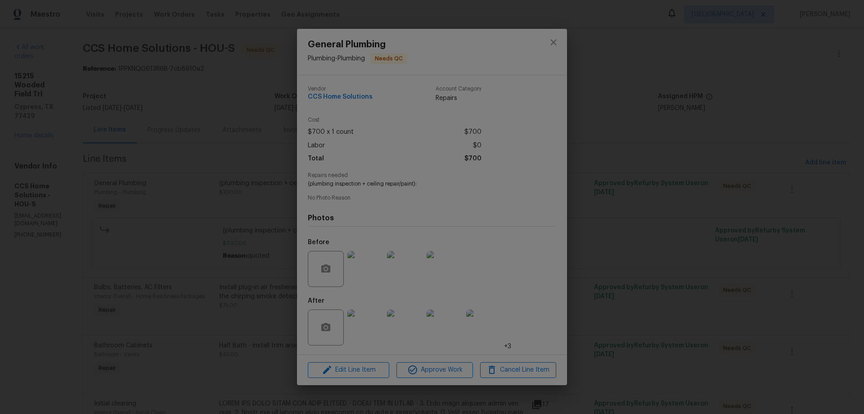
click at [369, 270] on img at bounding box center [365, 269] width 36 height 36
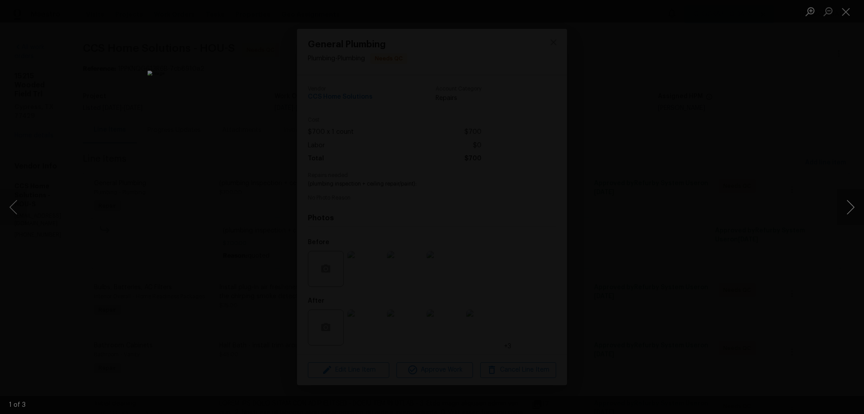
click at [849, 208] on button "Next image" at bounding box center [850, 207] width 27 height 36
click at [631, 259] on div "Lightbox" at bounding box center [432, 207] width 864 height 414
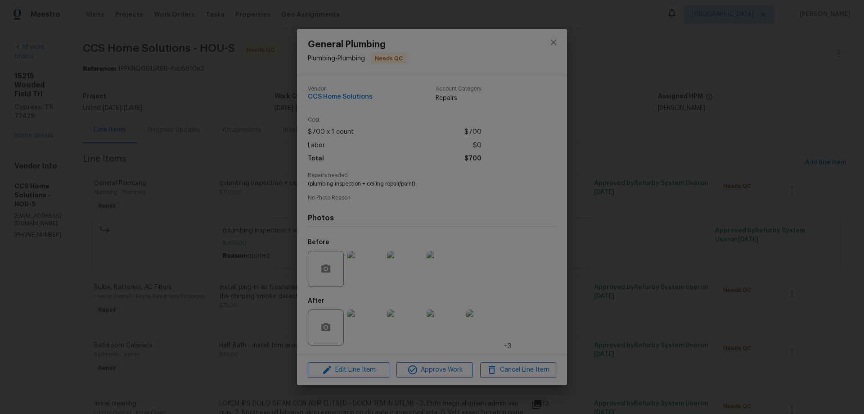
click at [356, 333] on img at bounding box center [365, 327] width 36 height 36
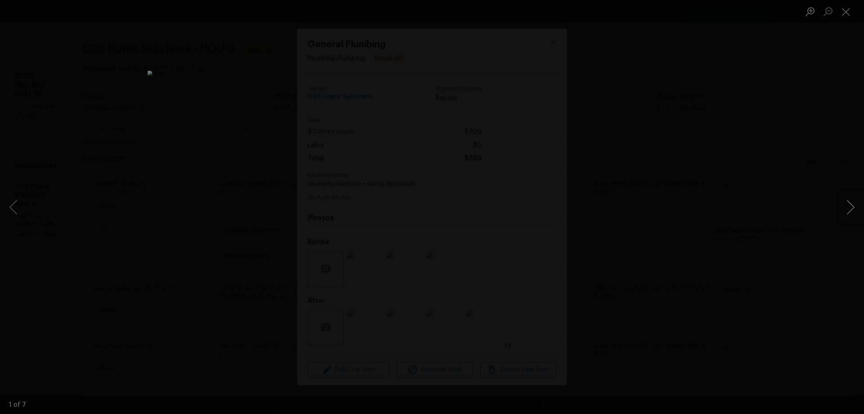
click at [842, 212] on button "Next image" at bounding box center [850, 207] width 27 height 36
click at [657, 296] on div "Lightbox" at bounding box center [432, 207] width 864 height 414
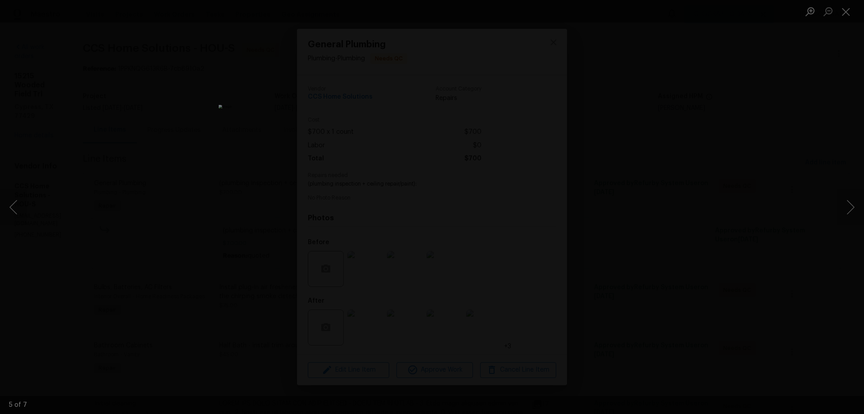
click at [648, 378] on div "Lightbox" at bounding box center [432, 207] width 864 height 414
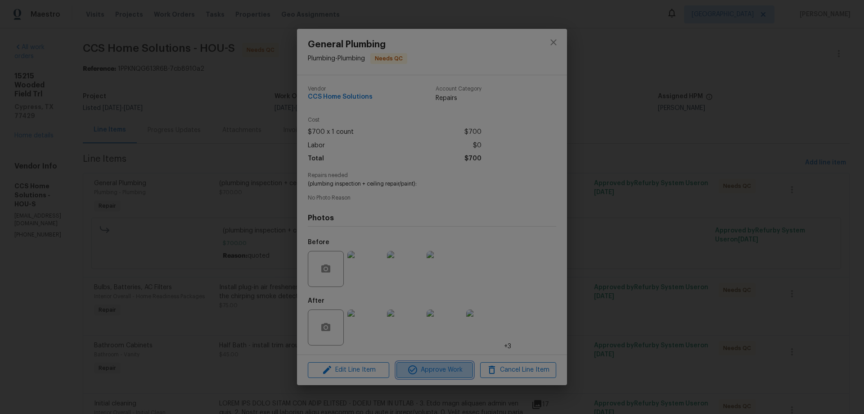
click at [434, 369] on span "Approve Work" at bounding box center [434, 369] width 71 height 11
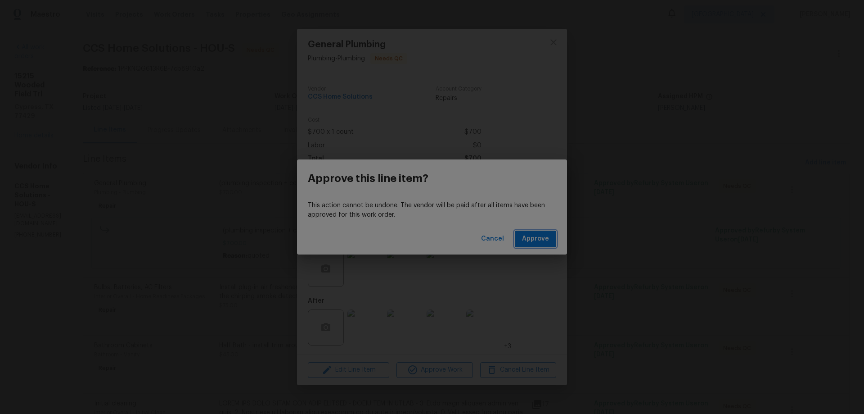
click at [544, 242] on span "Approve" at bounding box center [535, 238] width 27 height 11
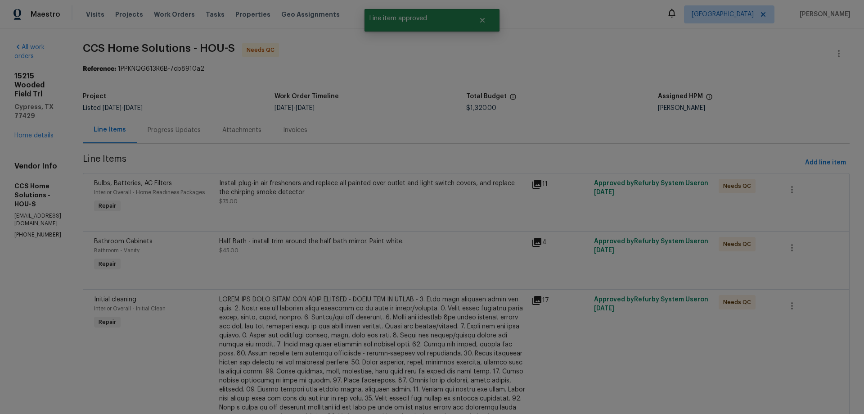
click at [299, 193] on div "Install plug-in air fresheners and replace all painted over outlet and light sw…" at bounding box center [372, 188] width 307 height 18
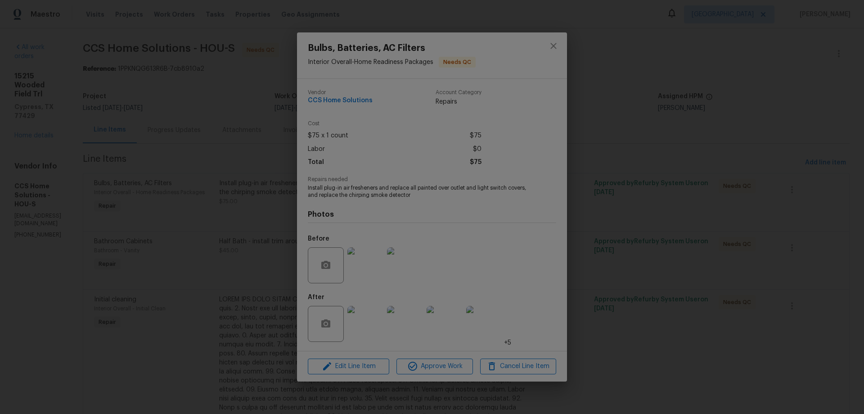
click at [364, 318] on img at bounding box center [365, 324] width 36 height 36
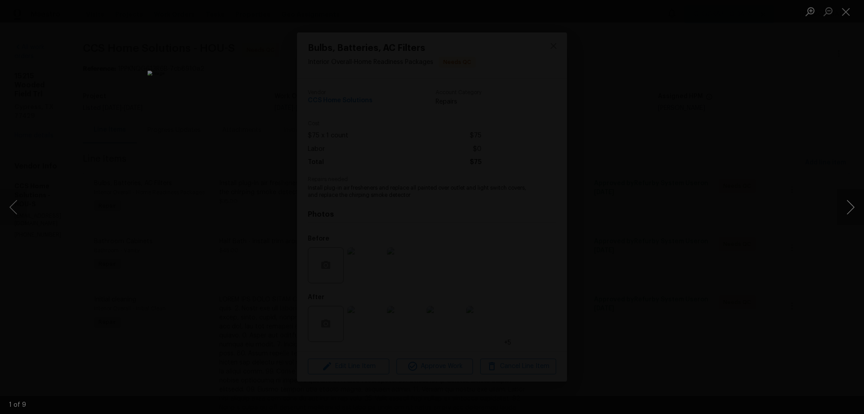
click at [851, 217] on button "Next image" at bounding box center [850, 207] width 27 height 36
click at [850, 217] on button "Next image" at bounding box center [850, 207] width 27 height 36
click at [729, 256] on div "Lightbox" at bounding box center [432, 207] width 864 height 414
click at [629, 276] on div "Lightbox" at bounding box center [432, 207] width 864 height 414
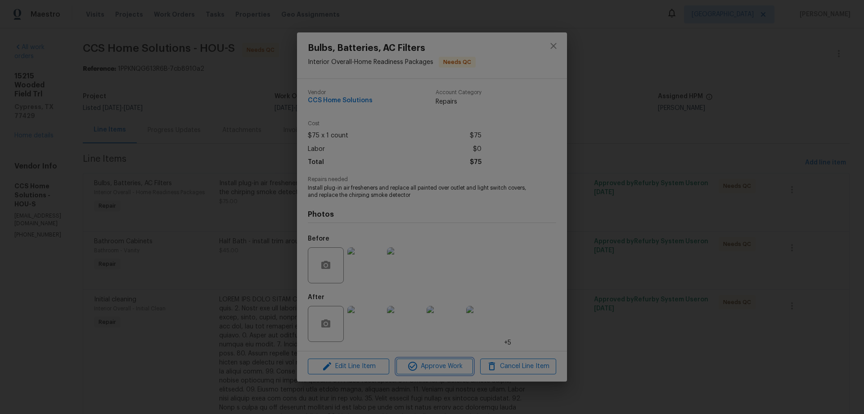
click at [433, 369] on span "Approve Work" at bounding box center [434, 365] width 71 height 11
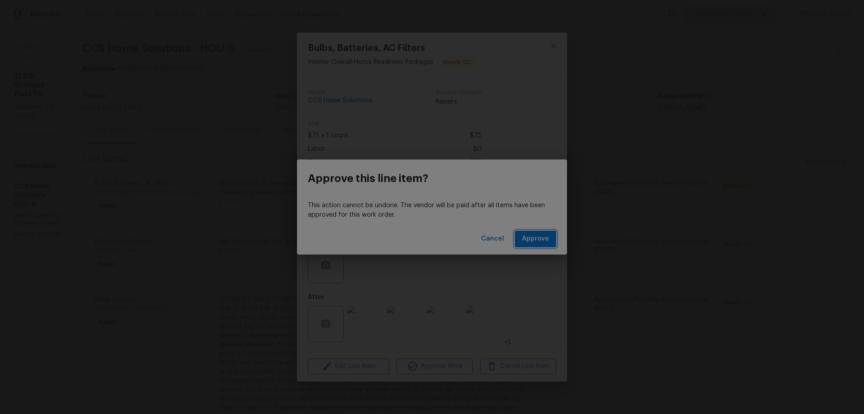
click at [539, 240] on span "Approve" at bounding box center [535, 238] width 27 height 11
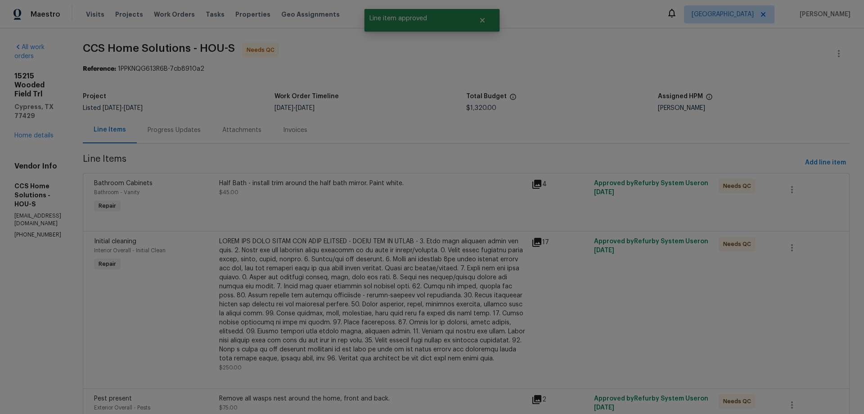
click at [309, 191] on div "Half Bath - install trim around the half bath mirror. Paint white. $45.00" at bounding box center [372, 188] width 307 height 18
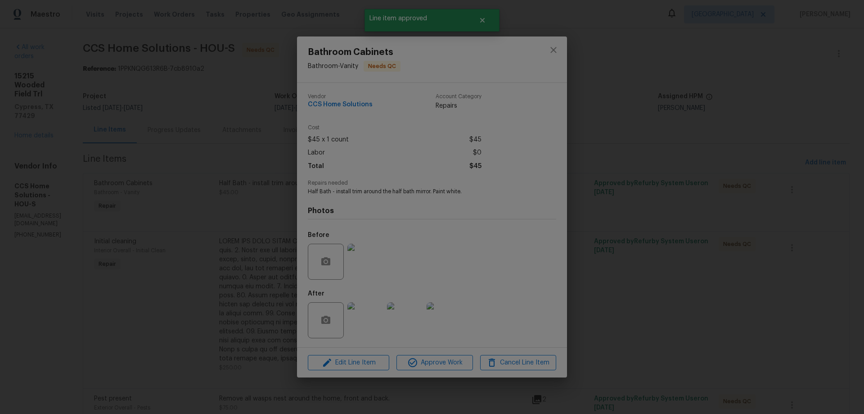
click at [363, 268] on img at bounding box center [365, 261] width 36 height 36
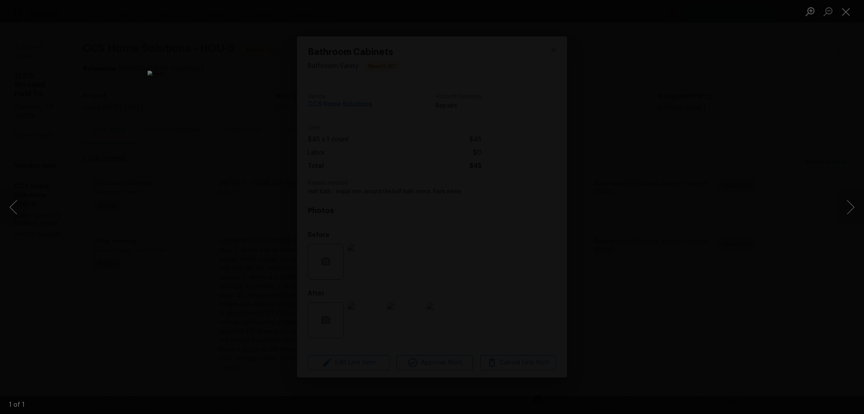
click at [643, 332] on div "Lightbox" at bounding box center [432, 207] width 864 height 414
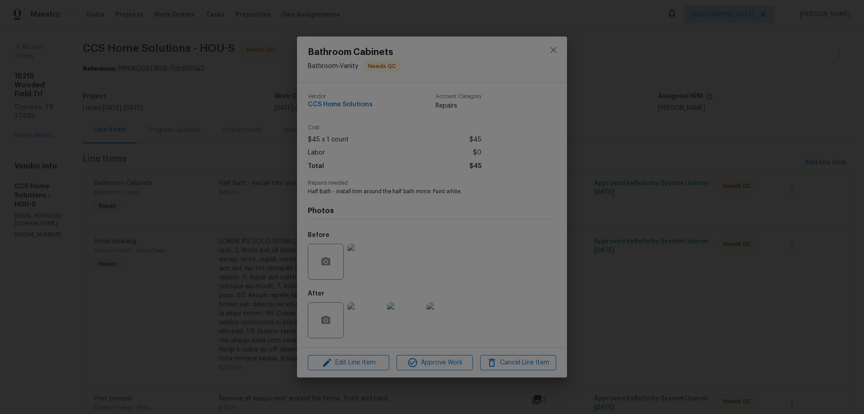
click at [378, 326] on img at bounding box center [365, 320] width 36 height 36
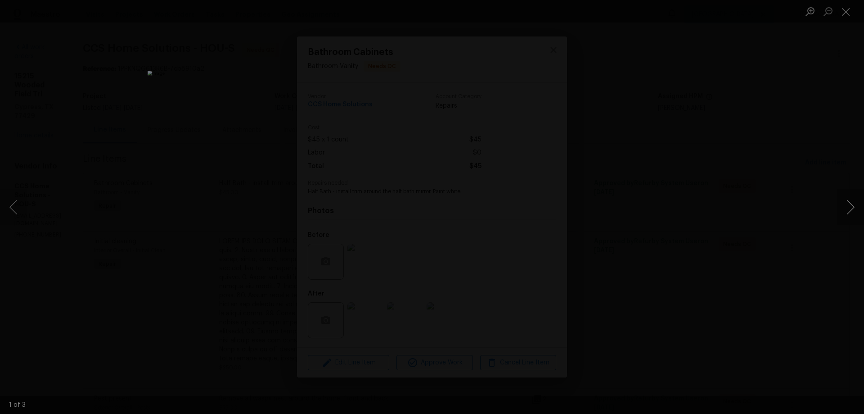
click at [851, 210] on button "Next image" at bounding box center [850, 207] width 27 height 36
click at [695, 298] on div "Lightbox" at bounding box center [432, 207] width 864 height 414
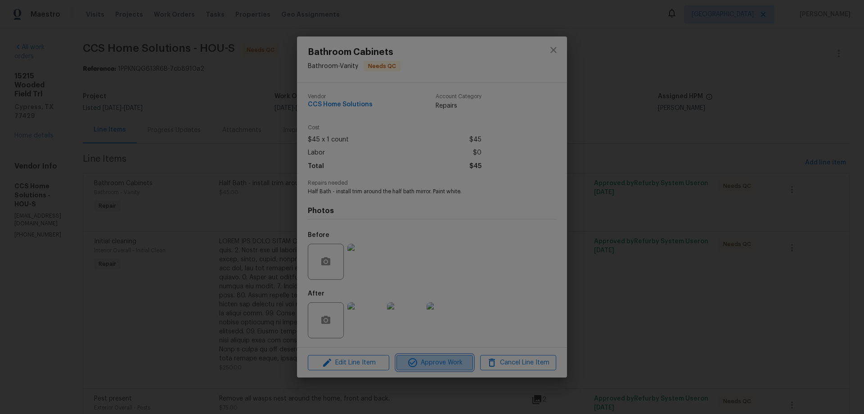
click at [433, 361] on span "Approve Work" at bounding box center [434, 362] width 71 height 11
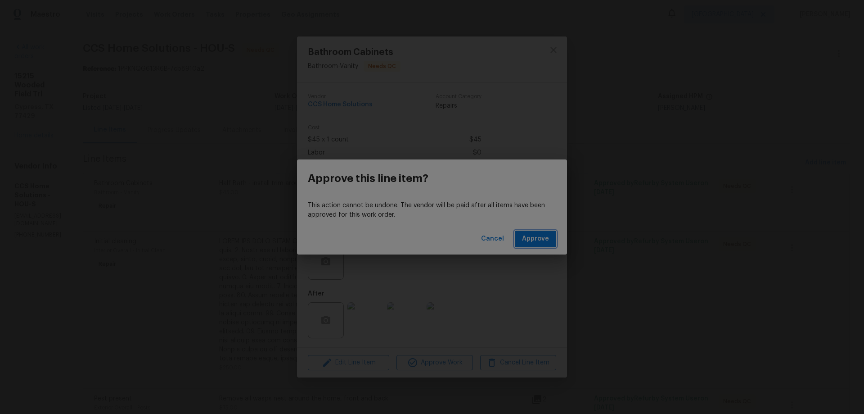
click at [541, 239] on span "Approve" at bounding box center [535, 238] width 27 height 11
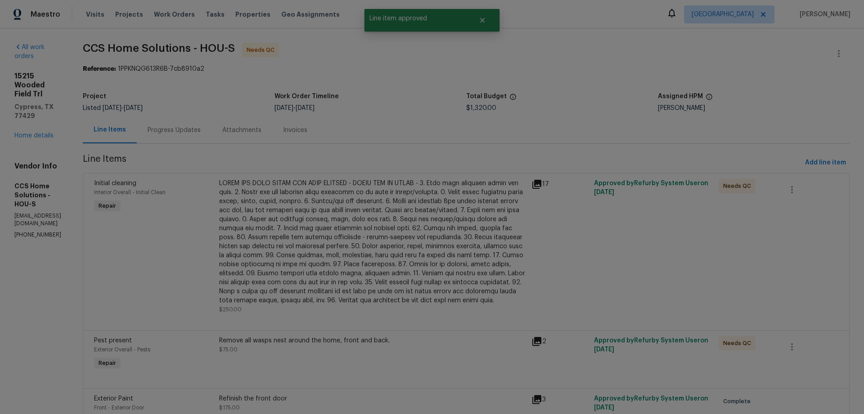
click at [331, 191] on div at bounding box center [372, 242] width 307 height 126
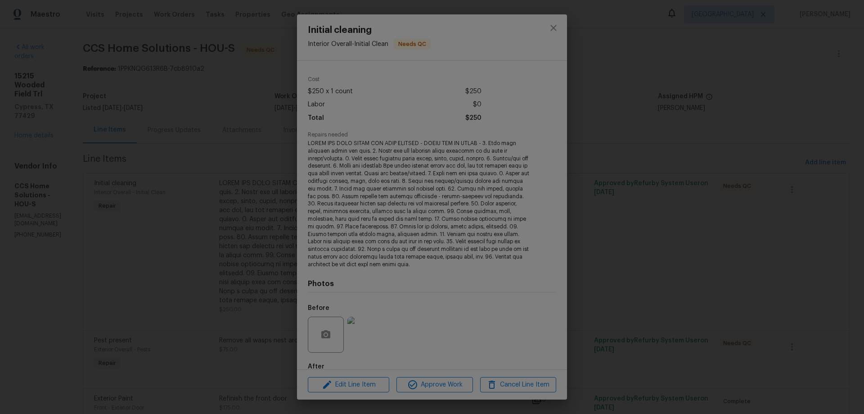
scroll to position [77, 0]
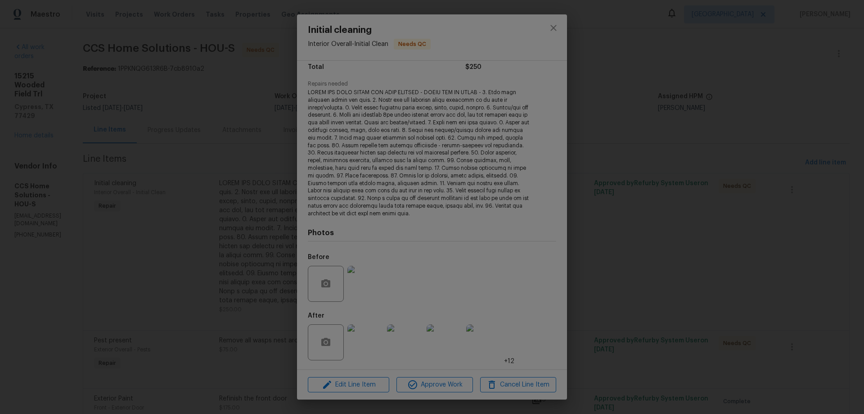
click at [376, 340] on img at bounding box center [365, 342] width 36 height 36
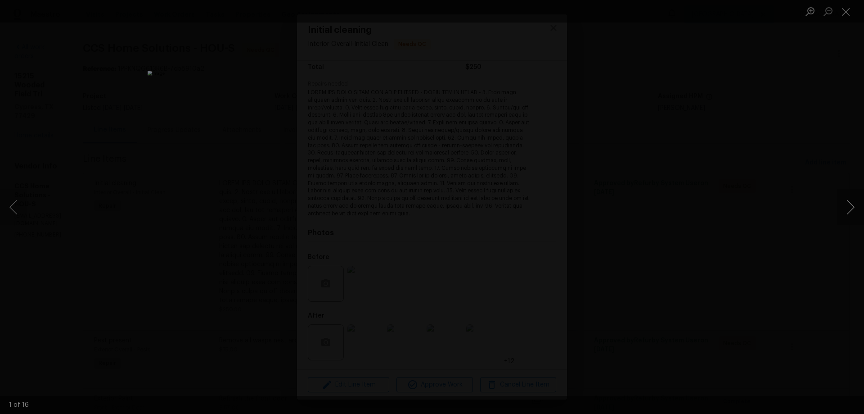
click at [847, 207] on button "Next image" at bounding box center [850, 207] width 27 height 36
click at [669, 225] on div "Lightbox" at bounding box center [432, 207] width 864 height 414
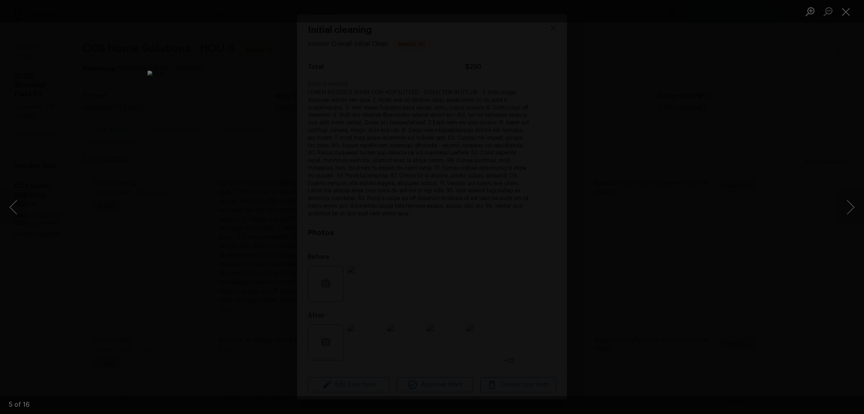
click at [616, 285] on div "Lightbox" at bounding box center [432, 207] width 864 height 414
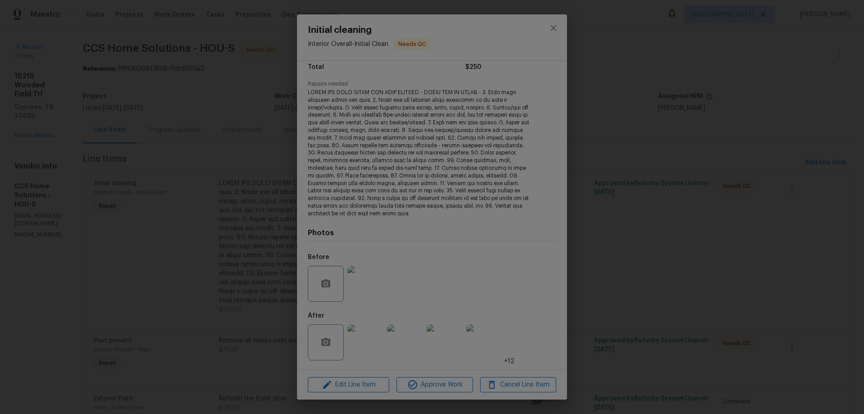
click at [473, 349] on img at bounding box center [484, 342] width 36 height 36
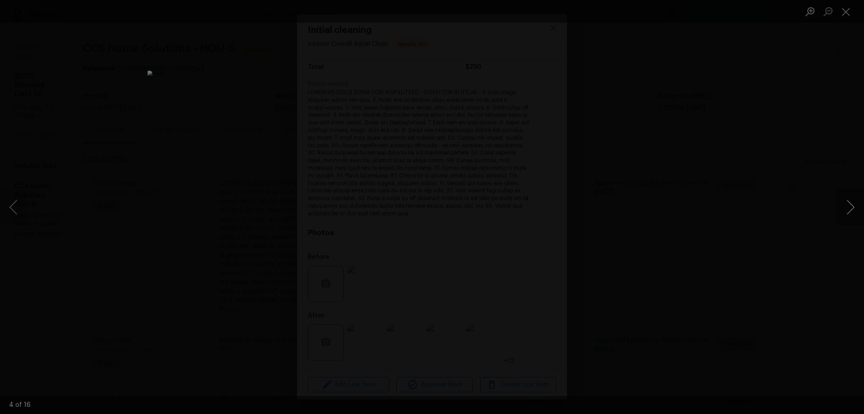
click at [843, 202] on button "Next image" at bounding box center [850, 207] width 27 height 36
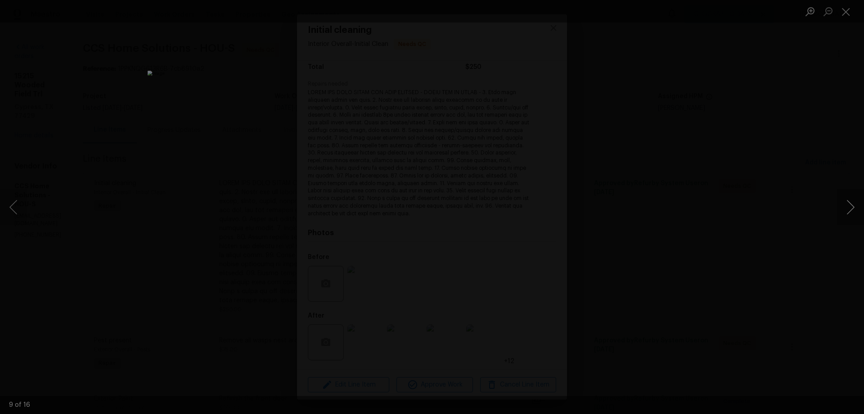
click at [843, 202] on button "Next image" at bounding box center [850, 207] width 27 height 36
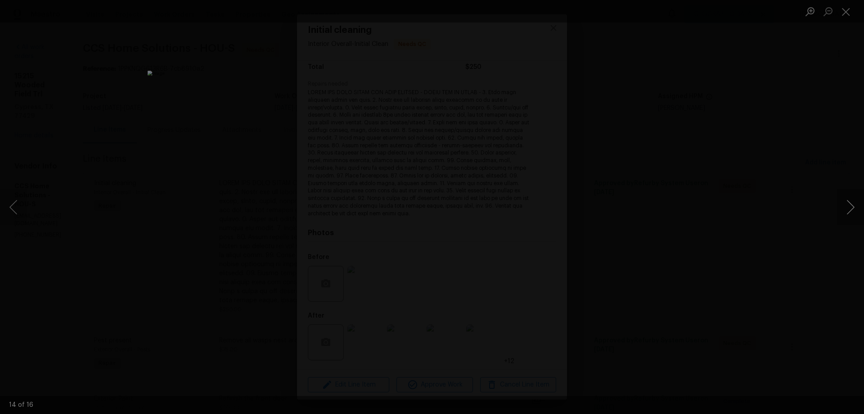
click at [843, 202] on button "Next image" at bounding box center [850, 207] width 27 height 36
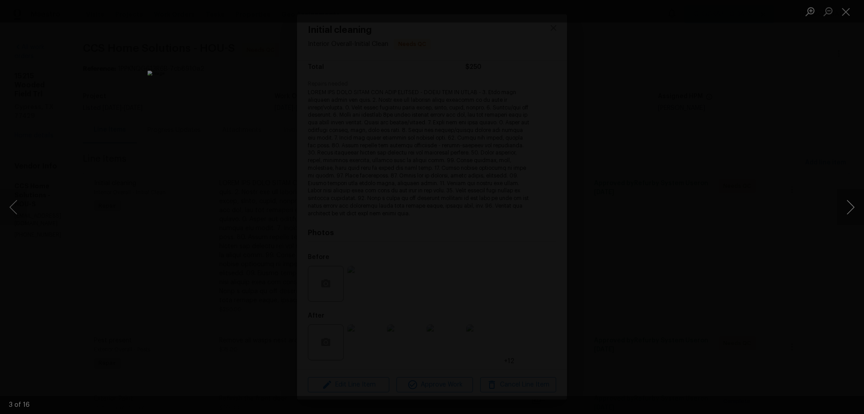
click at [843, 202] on button "Next image" at bounding box center [850, 207] width 27 height 36
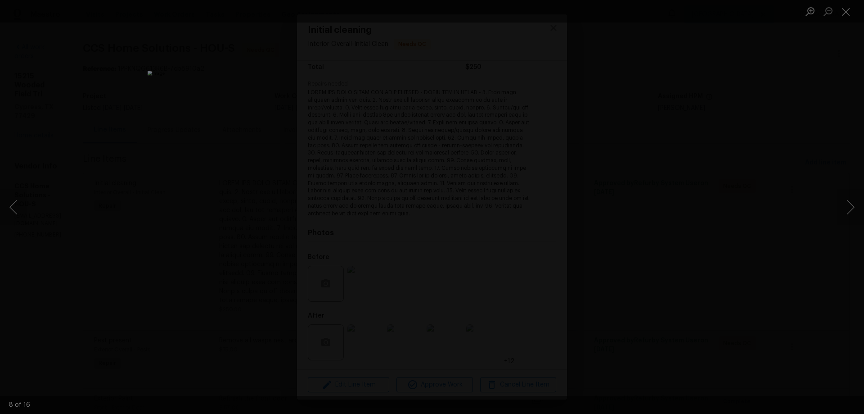
click at [707, 280] on div "Lightbox" at bounding box center [432, 207] width 864 height 414
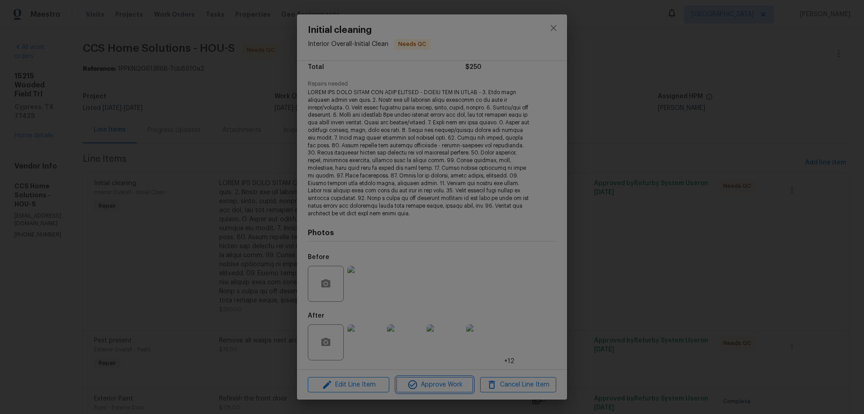
click at [443, 383] on span "Approve Work" at bounding box center [434, 384] width 71 height 11
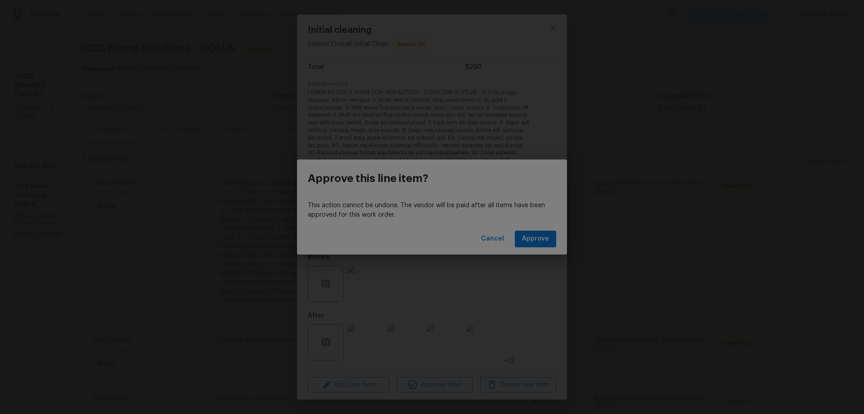
click at [548, 223] on div "Cancel Approve" at bounding box center [432, 238] width 270 height 31
click at [544, 235] on span "Approve" at bounding box center [535, 238] width 27 height 11
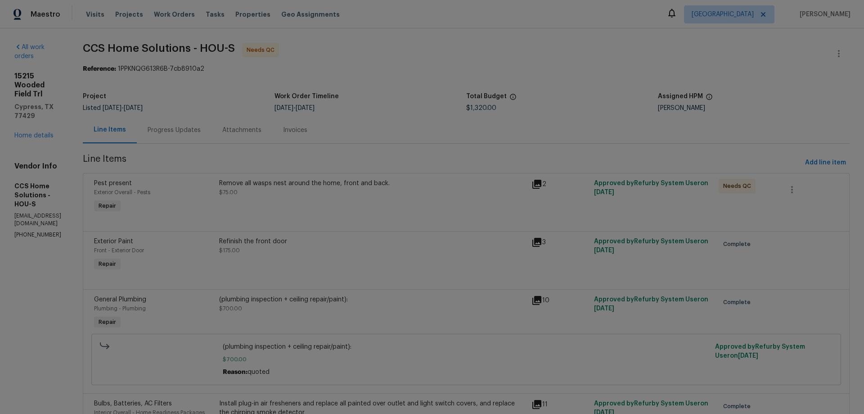
click at [346, 185] on div "Remove all wasps nest around the home, front and back." at bounding box center [372, 183] width 307 height 9
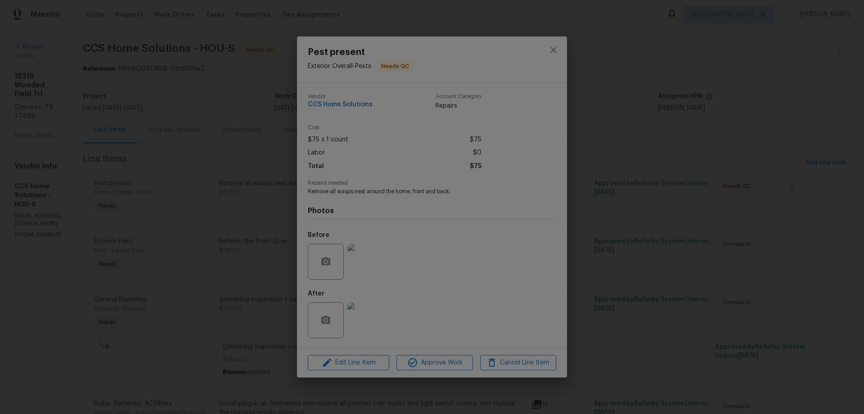
click at [364, 242] on div at bounding box center [366, 261] width 40 height 47
click at [360, 253] on img at bounding box center [365, 261] width 36 height 36
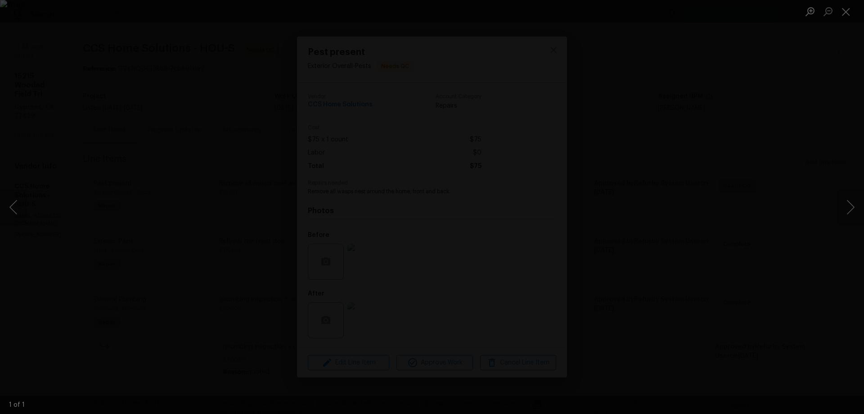
click at [682, 269] on div "Lightbox" at bounding box center [432, 207] width 864 height 414
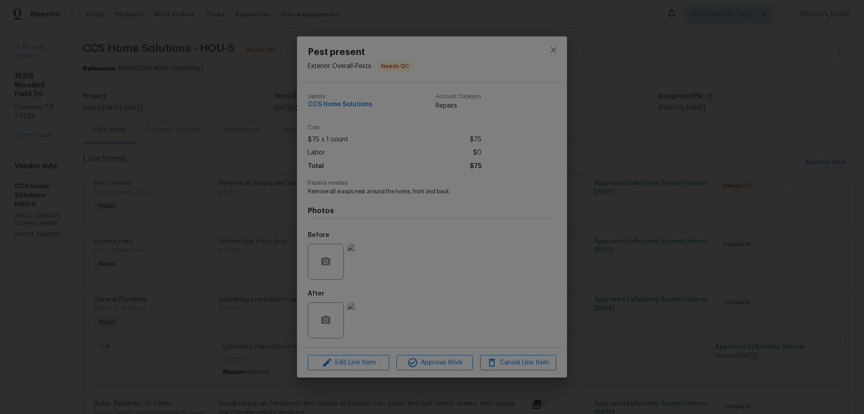
click at [378, 320] on img at bounding box center [365, 320] width 36 height 36
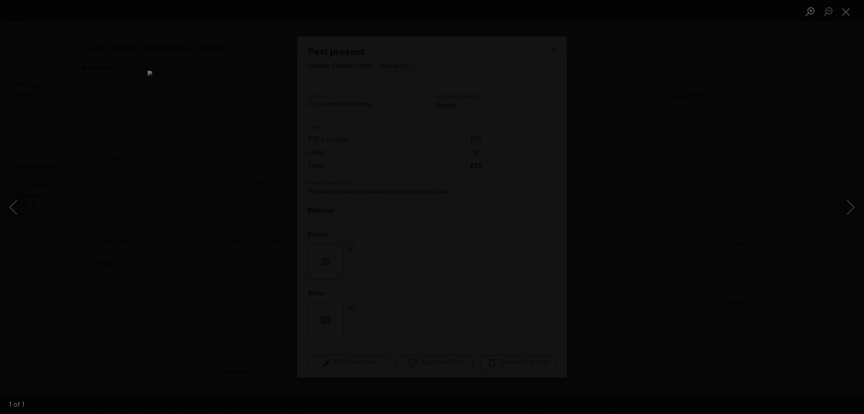
click at [632, 266] on div "Lightbox" at bounding box center [432, 207] width 864 height 414
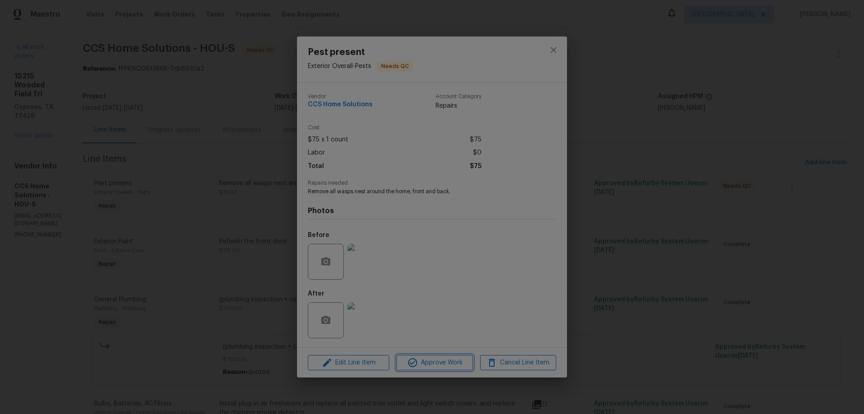
click at [452, 360] on span "Approve Work" at bounding box center [434, 362] width 71 height 11
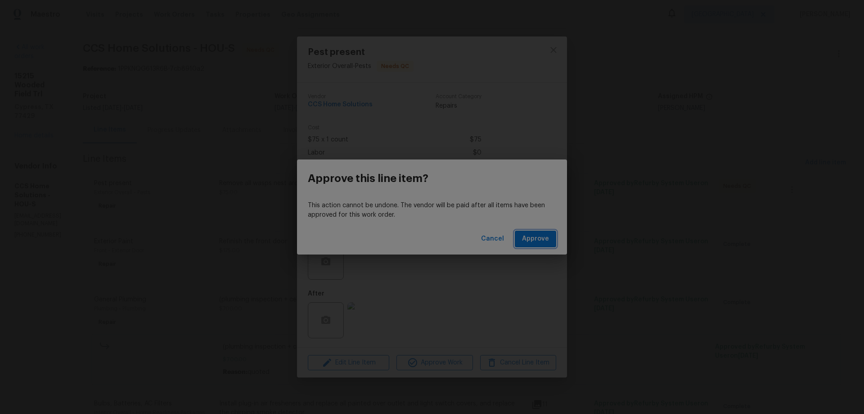
click at [536, 244] on span "Approve" at bounding box center [535, 238] width 27 height 11
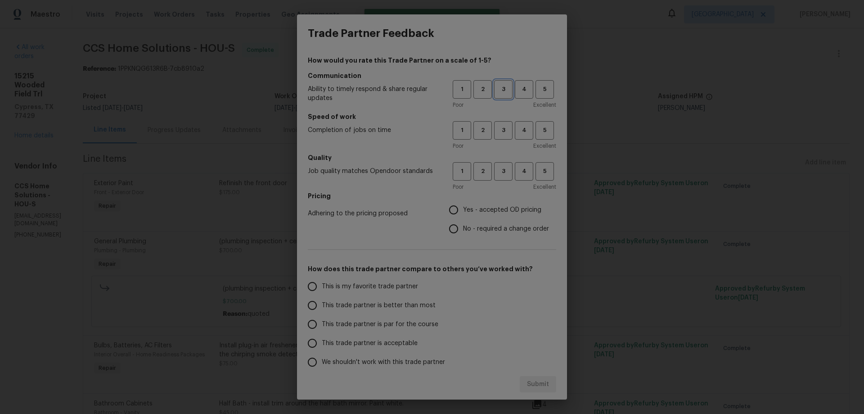
click at [495, 87] on span "3" at bounding box center [503, 89] width 17 height 10
click at [495, 130] on span "3" at bounding box center [503, 130] width 17 height 10
drag, startPoint x: 496, startPoint y: 167, endPoint x: 497, endPoint y: 173, distance: 5.9
click at [496, 168] on span "3" at bounding box center [503, 171] width 17 height 10
click at [463, 229] on span "No - required a change order" at bounding box center [506, 228] width 86 height 9
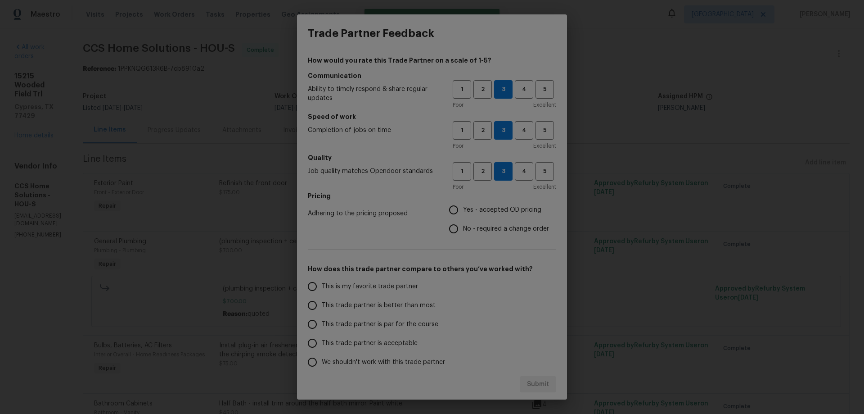
click at [460, 229] on input "No - required a change order" at bounding box center [453, 228] width 19 height 19
radio input "true"
click at [348, 323] on span "This trade partner is par for the course" at bounding box center [380, 323] width 117 height 9
click at [322, 323] on input "This trade partner is par for the course" at bounding box center [312, 324] width 19 height 19
click at [530, 385] on span "Submit" at bounding box center [538, 383] width 22 height 11
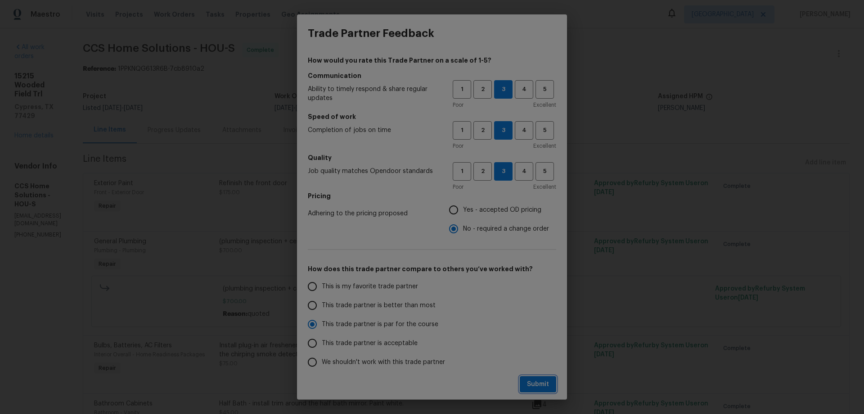
radio input "true"
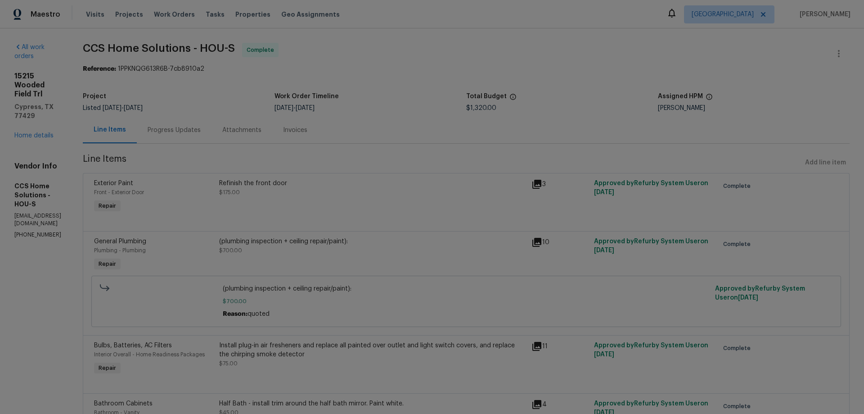
radio input "false"
click at [35, 132] on link "Home details" at bounding box center [33, 135] width 39 height 6
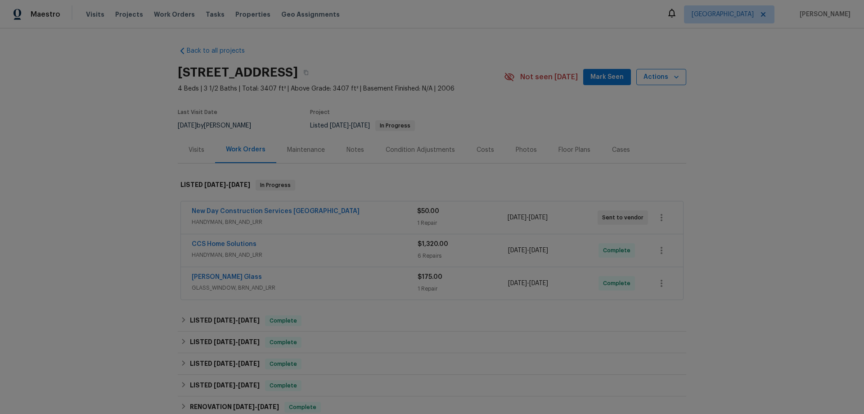
click at [676, 76] on icon "button" at bounding box center [676, 76] width 9 height 9
click at [704, 82] on div at bounding box center [432, 207] width 864 height 414
click at [595, 73] on span "Mark Seen" at bounding box center [606, 77] width 33 height 11
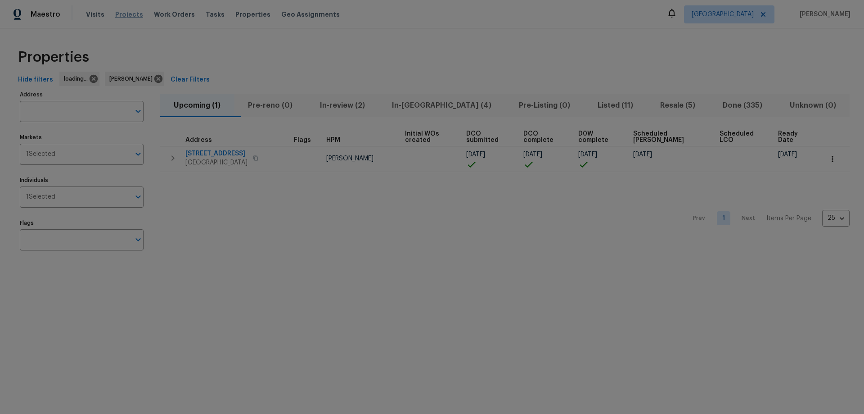
click at [122, 13] on span "Projects" at bounding box center [129, 14] width 28 height 9
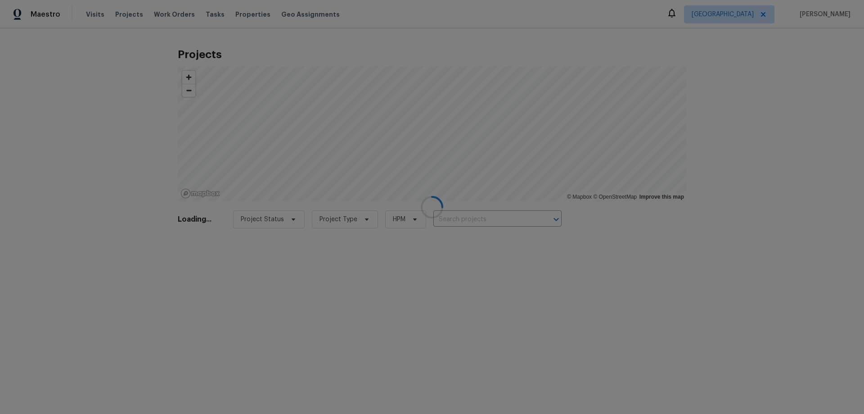
click at [485, 220] on div at bounding box center [432, 207] width 864 height 414
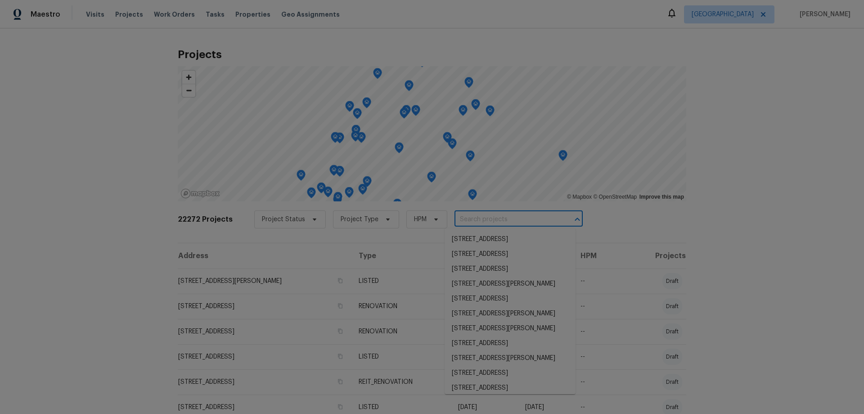
click at [461, 223] on input "text" at bounding box center [505, 219] width 103 height 14
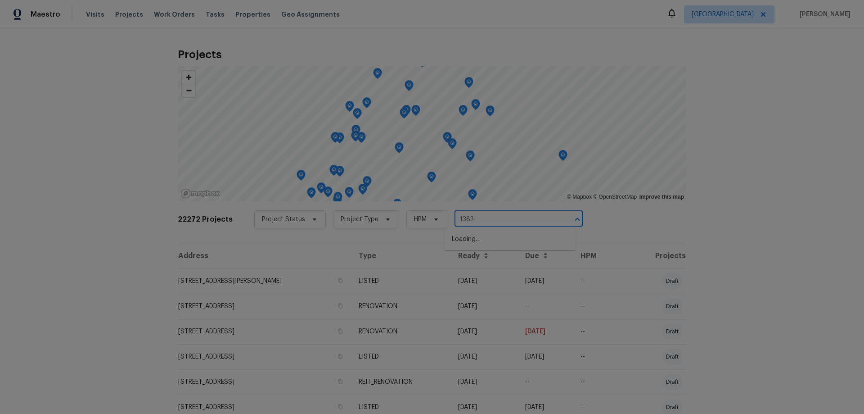
type input "13830"
click at [483, 258] on li "[STREET_ADDRESS]" at bounding box center [510, 254] width 131 height 15
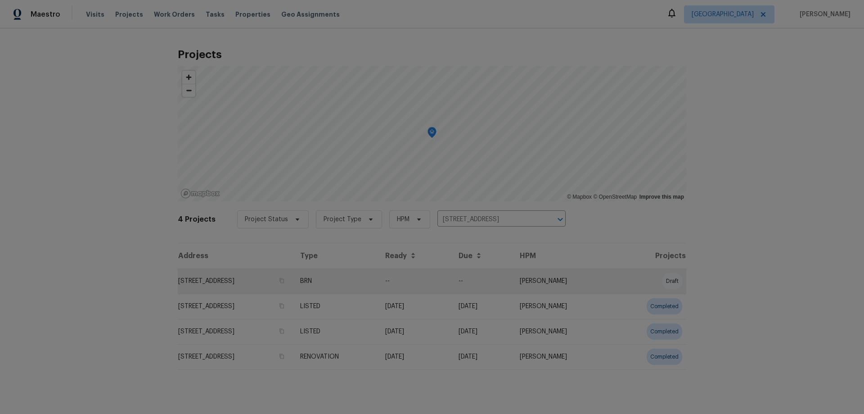
click at [271, 285] on td "[STREET_ADDRESS]" at bounding box center [235, 280] width 115 height 25
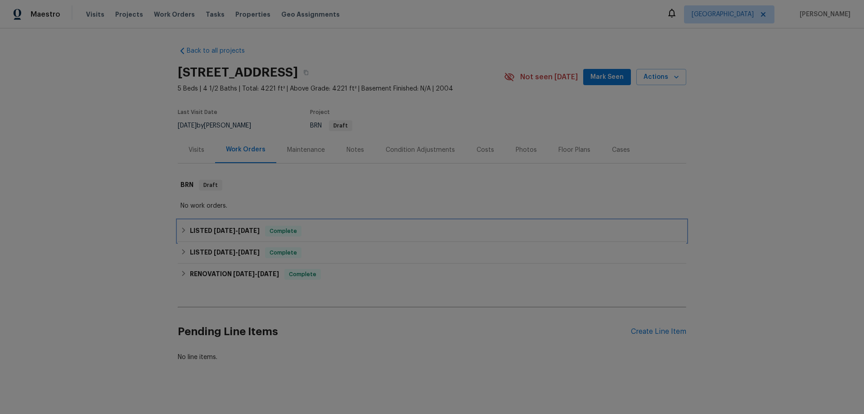
click at [206, 231] on h6 "LISTED [DATE] - [DATE]" at bounding box center [225, 230] width 70 height 11
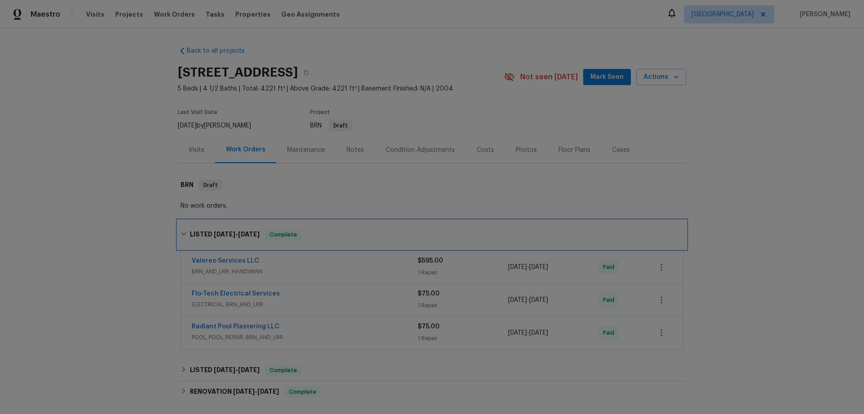
click at [206, 231] on h6 "LISTED [DATE] - [DATE]" at bounding box center [225, 234] width 70 height 11
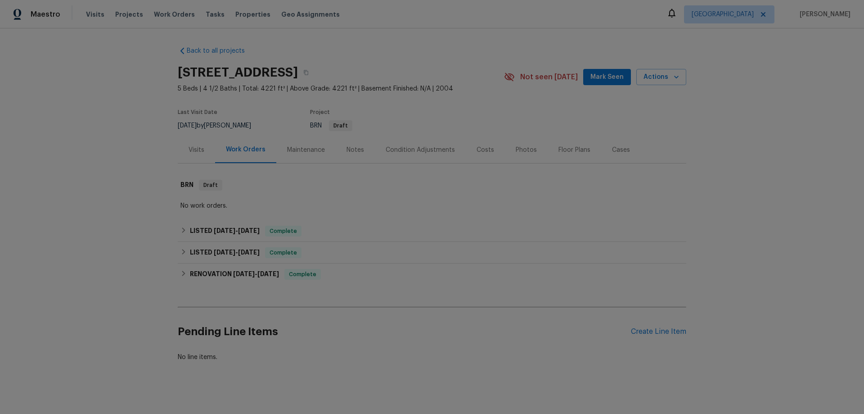
click at [518, 157] on div "Photos" at bounding box center [526, 149] width 43 height 27
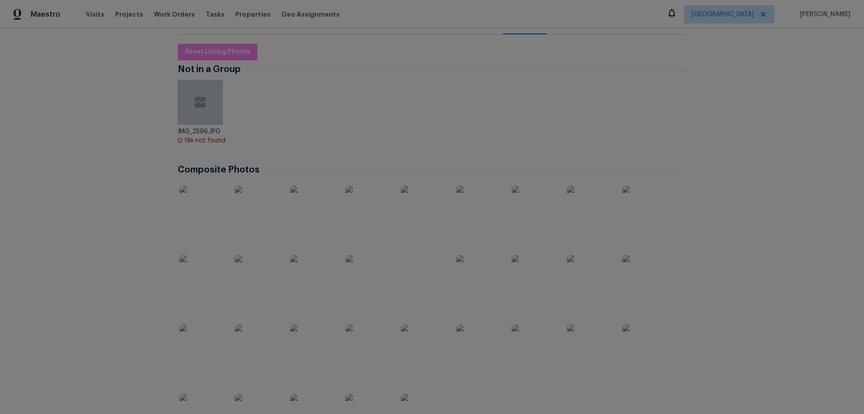
scroll to position [135, 0]
click at [211, 208] on img at bounding box center [202, 201] width 45 height 45
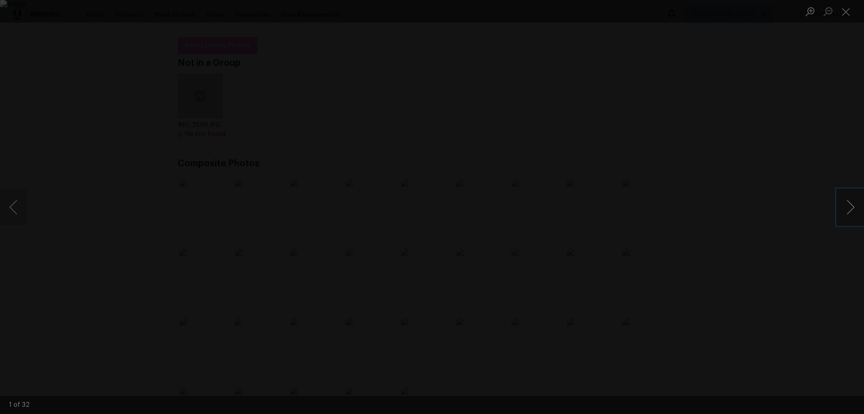
click at [846, 216] on button "Next image" at bounding box center [850, 207] width 27 height 36
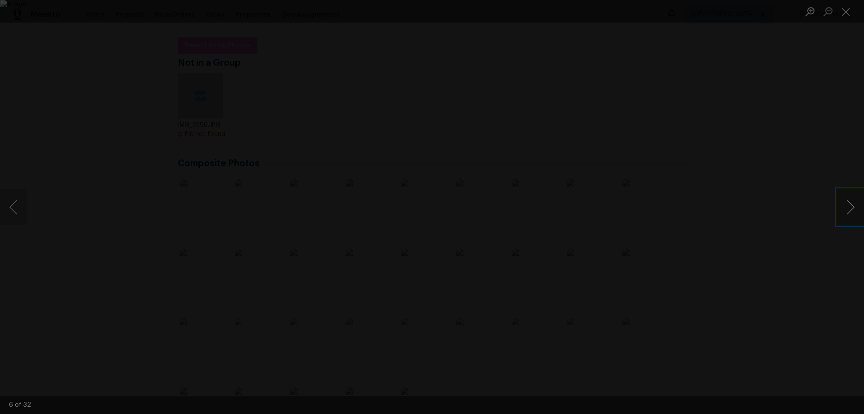
click at [846, 216] on button "Next image" at bounding box center [850, 207] width 27 height 36
click at [855, 197] on button "Next image" at bounding box center [850, 207] width 27 height 36
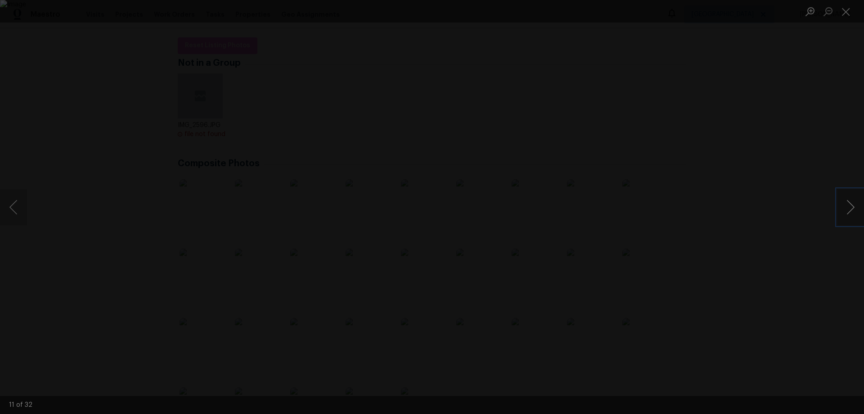
click at [850, 202] on button "Next image" at bounding box center [850, 207] width 27 height 36
click at [849, 203] on button "Next image" at bounding box center [850, 207] width 27 height 36
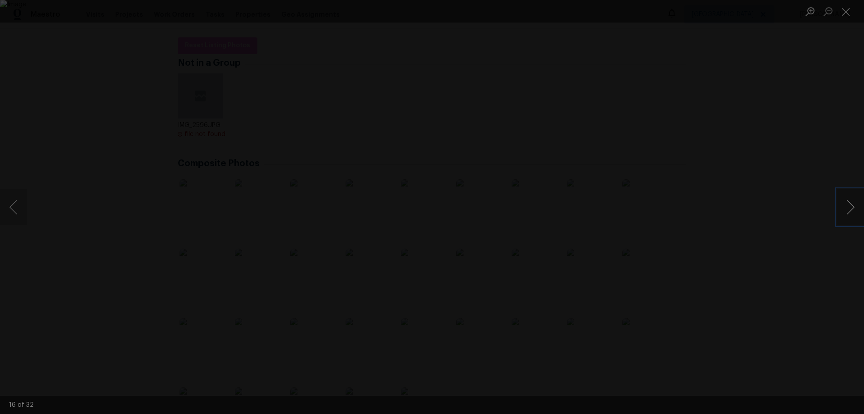
click at [849, 203] on button "Next image" at bounding box center [850, 207] width 27 height 36
click at [845, 9] on button "Close lightbox" at bounding box center [846, 12] width 18 height 16
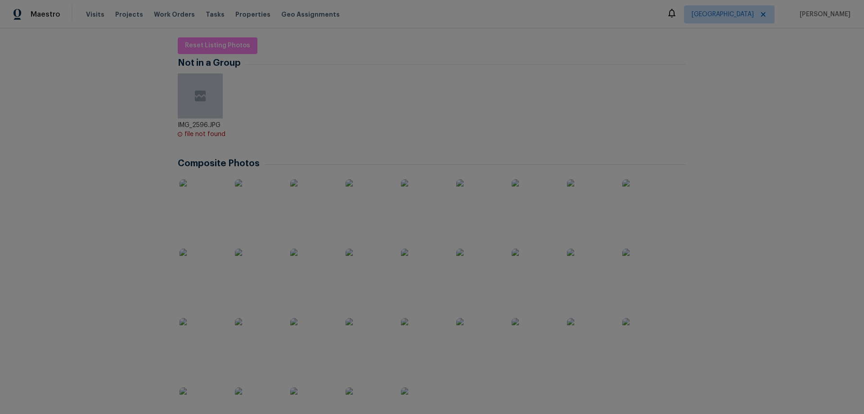
click at [767, 159] on div "Back to all projects [STREET_ADDRESS] 5 Beds | 4 1/2 Baths | Total: 4221 ft² | …" at bounding box center [432, 220] width 864 height 385
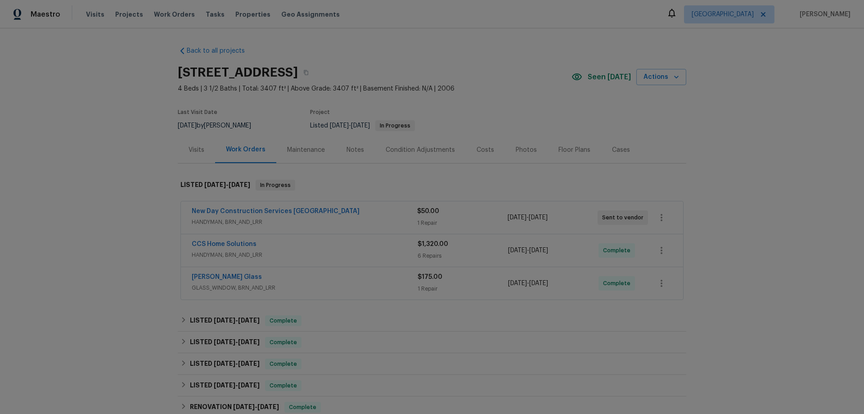
click at [322, 211] on div "New Day Construction Services UB" at bounding box center [304, 212] width 225 height 11
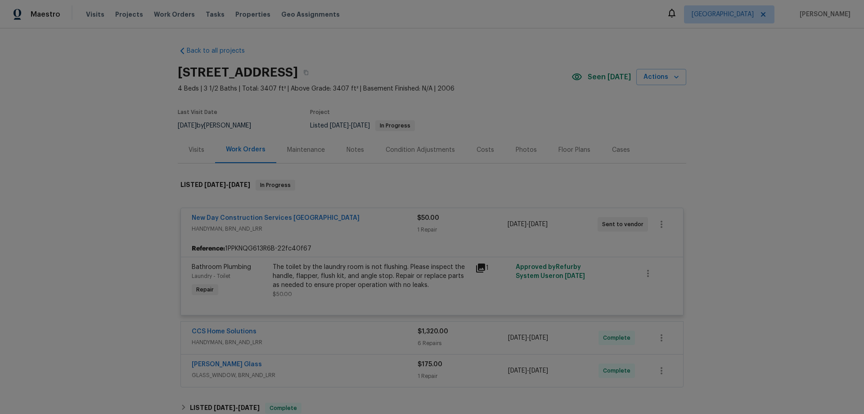
click at [478, 269] on icon at bounding box center [480, 267] width 9 height 9
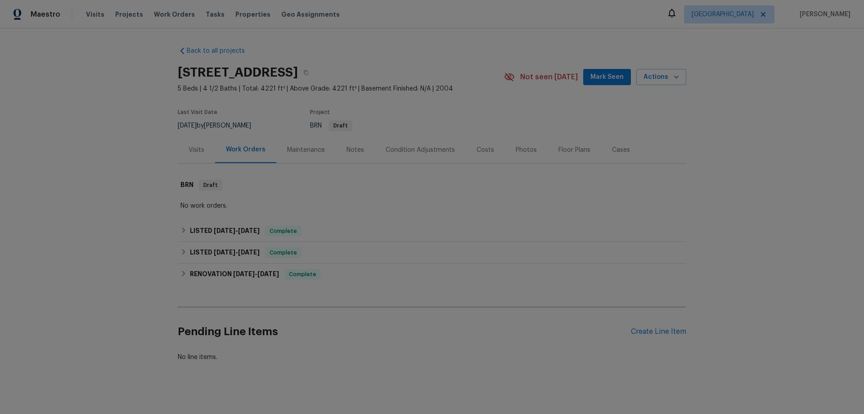
click at [193, 155] on div "Visits" at bounding box center [196, 149] width 37 height 27
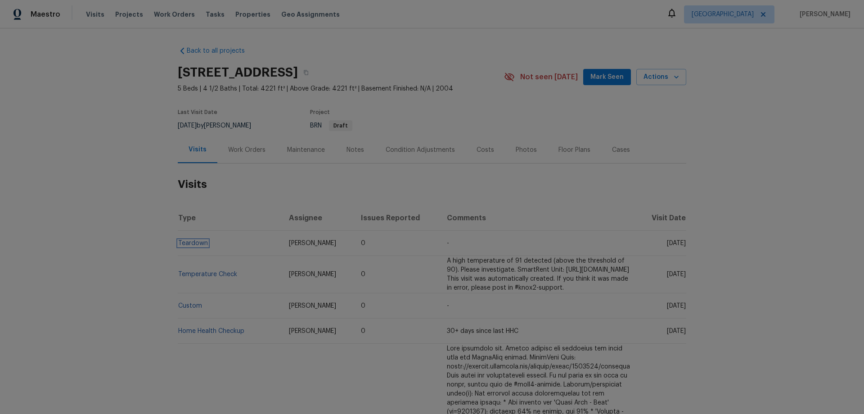
click at [201, 245] on link "Teardown" at bounding box center [193, 243] width 30 height 6
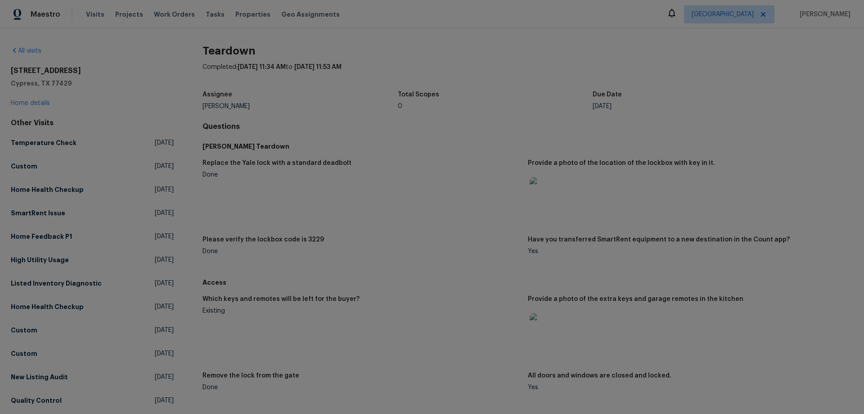
click at [551, 191] on img at bounding box center [544, 191] width 29 height 29
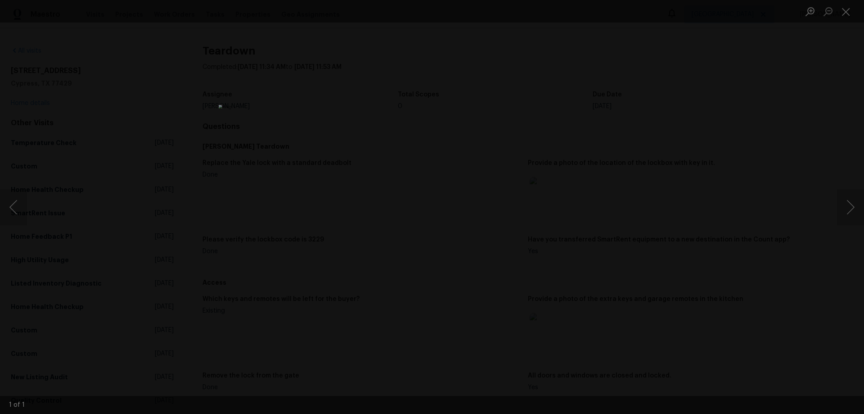
click at [633, 266] on div "Lightbox" at bounding box center [432, 207] width 864 height 414
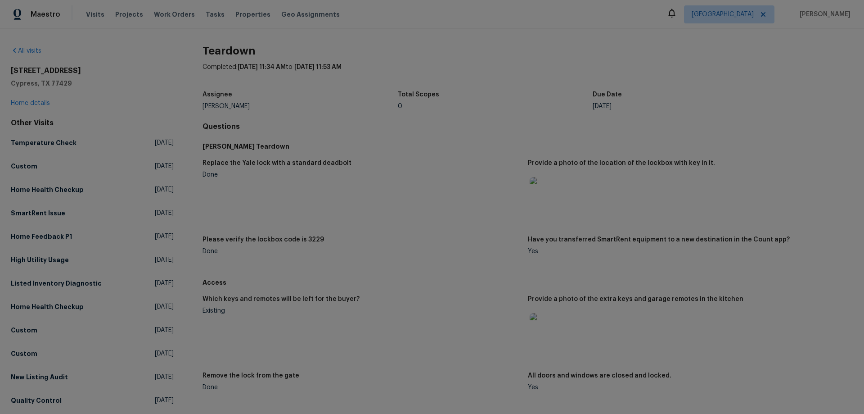
click at [544, 317] on img at bounding box center [544, 327] width 29 height 29
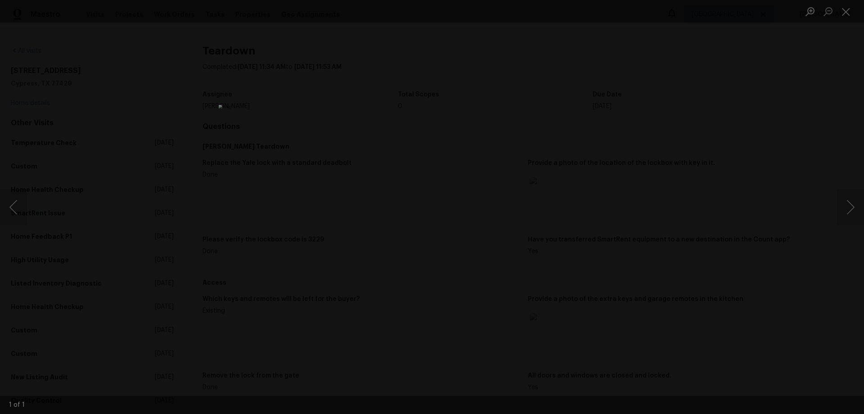
click at [629, 282] on div "Lightbox" at bounding box center [432, 207] width 864 height 414
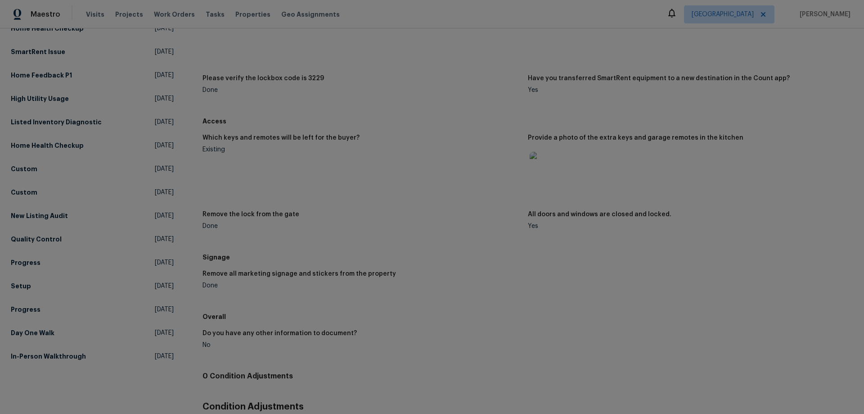
scroll to position [180, 0]
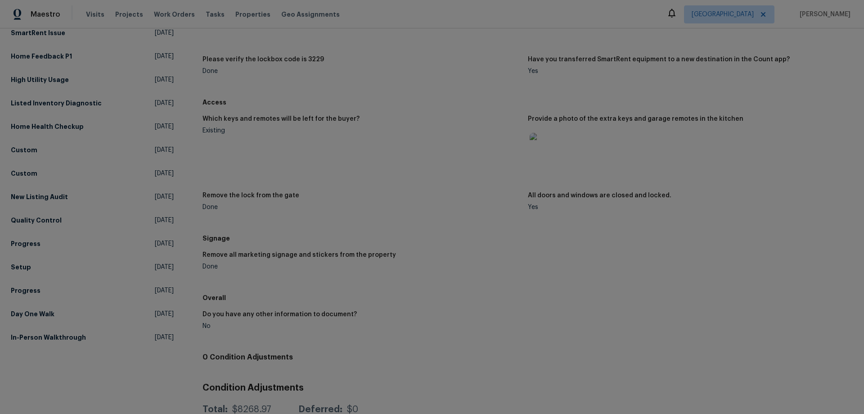
click at [538, 144] on img at bounding box center [544, 147] width 29 height 29
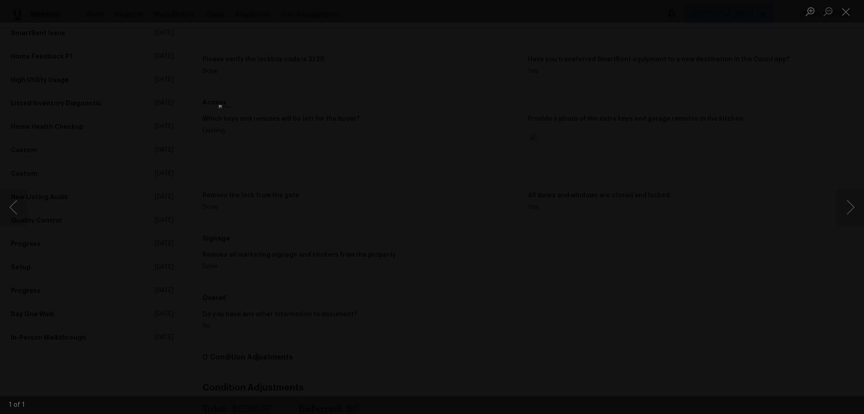
click at [589, 192] on div "Lightbox" at bounding box center [432, 207] width 864 height 414
